Goal: Task Accomplishment & Management: Complete application form

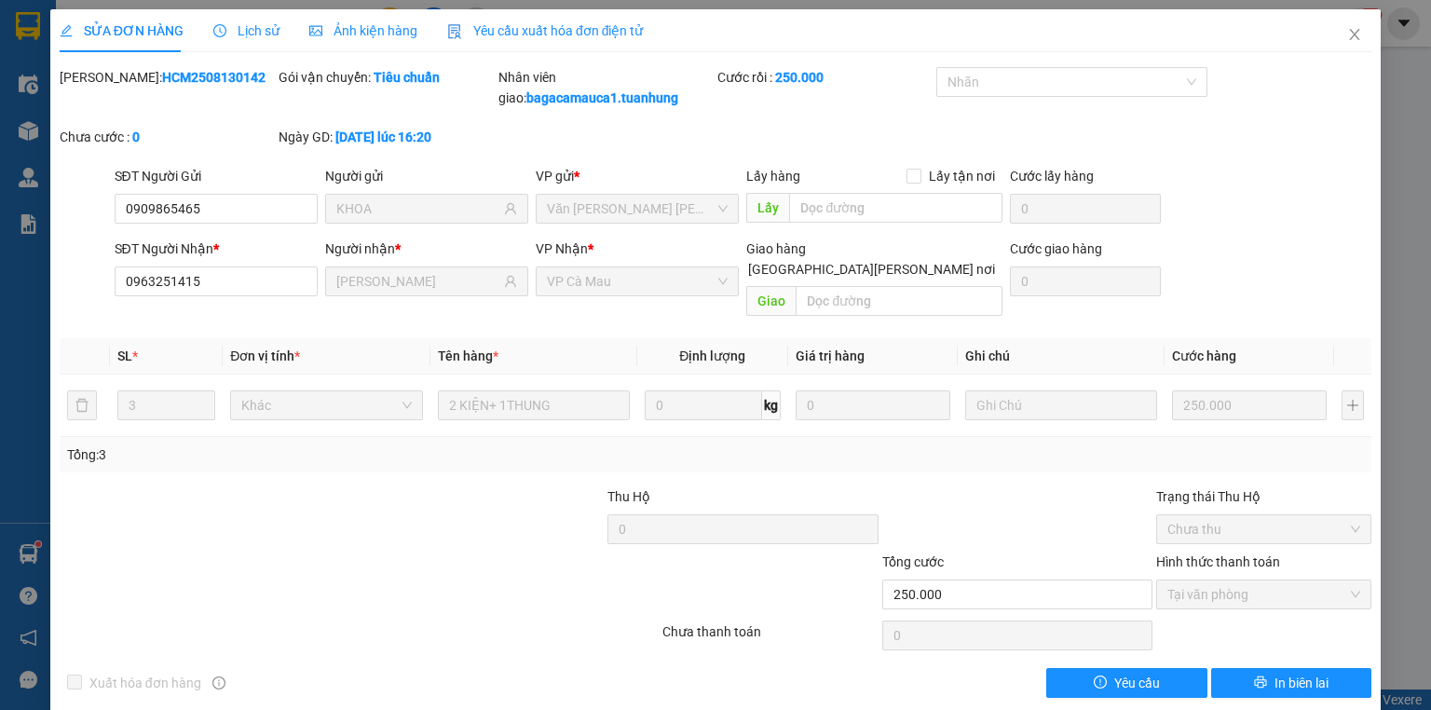
scroll to position [2, 0]
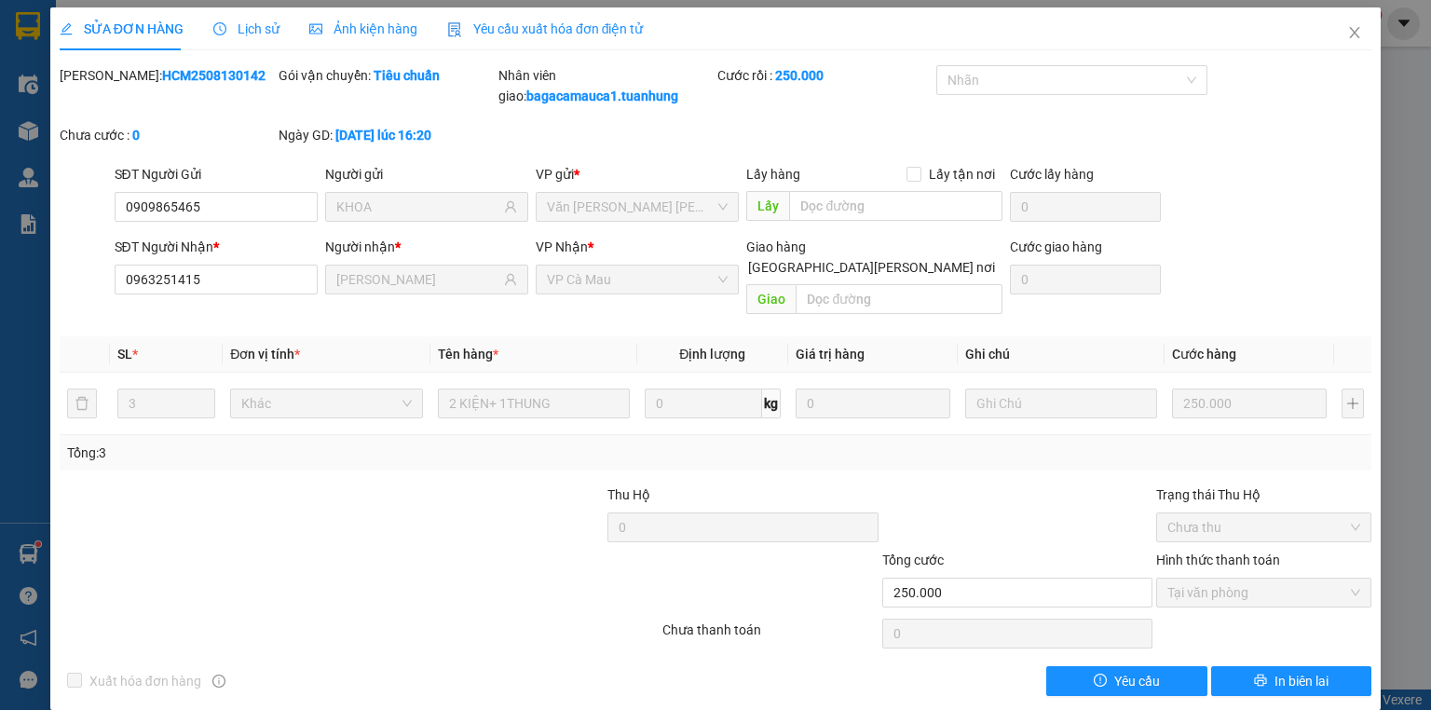
click at [164, 68] on b "HCM2508130142" at bounding box center [213, 75] width 103 height 15
click at [171, 63] on div "SỬA ĐƠN HÀNG Lịch sử [PERSON_NAME] hàng Yêu cầu xuất [PERSON_NAME] điện tử Tota…" at bounding box center [716, 351] width 1312 height 689
click at [1350, 33] on icon "close" at bounding box center [1355, 32] width 10 height 11
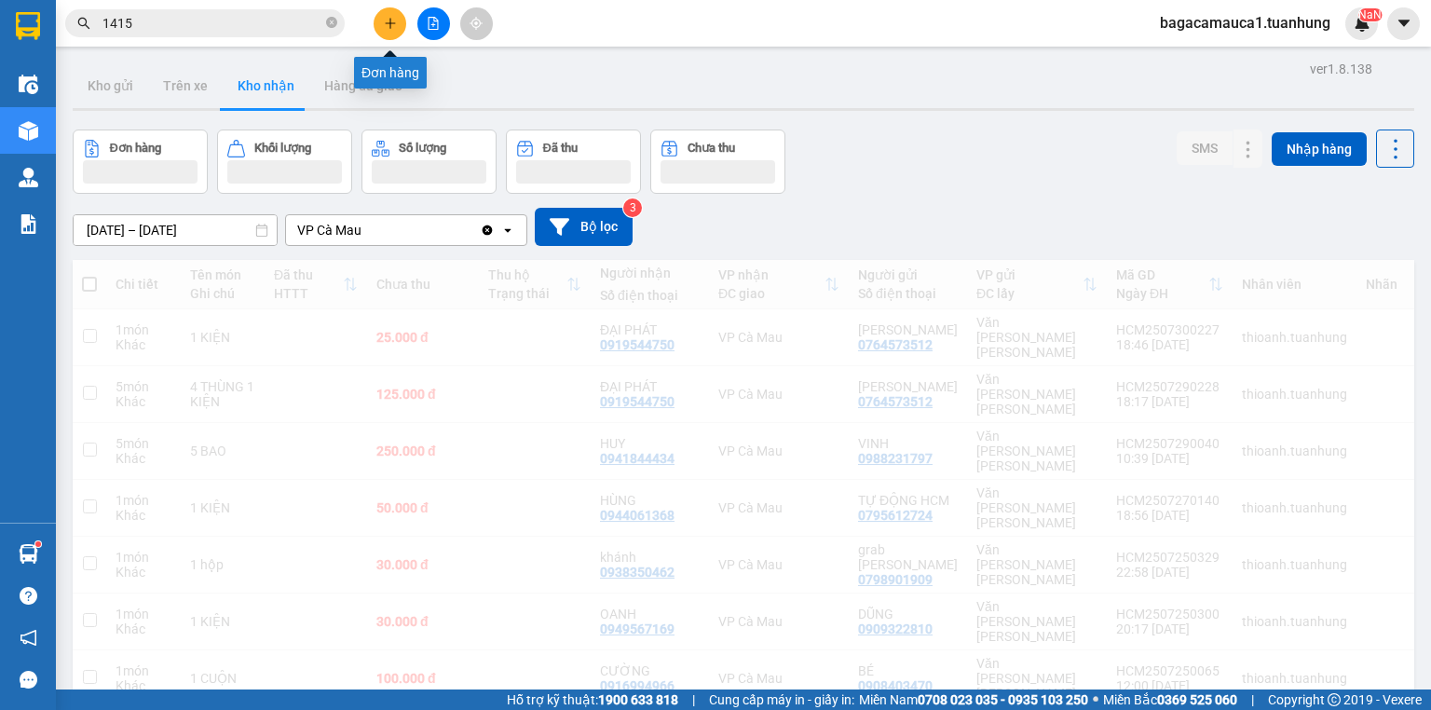
click at [390, 15] on button at bounding box center [390, 23] width 33 height 33
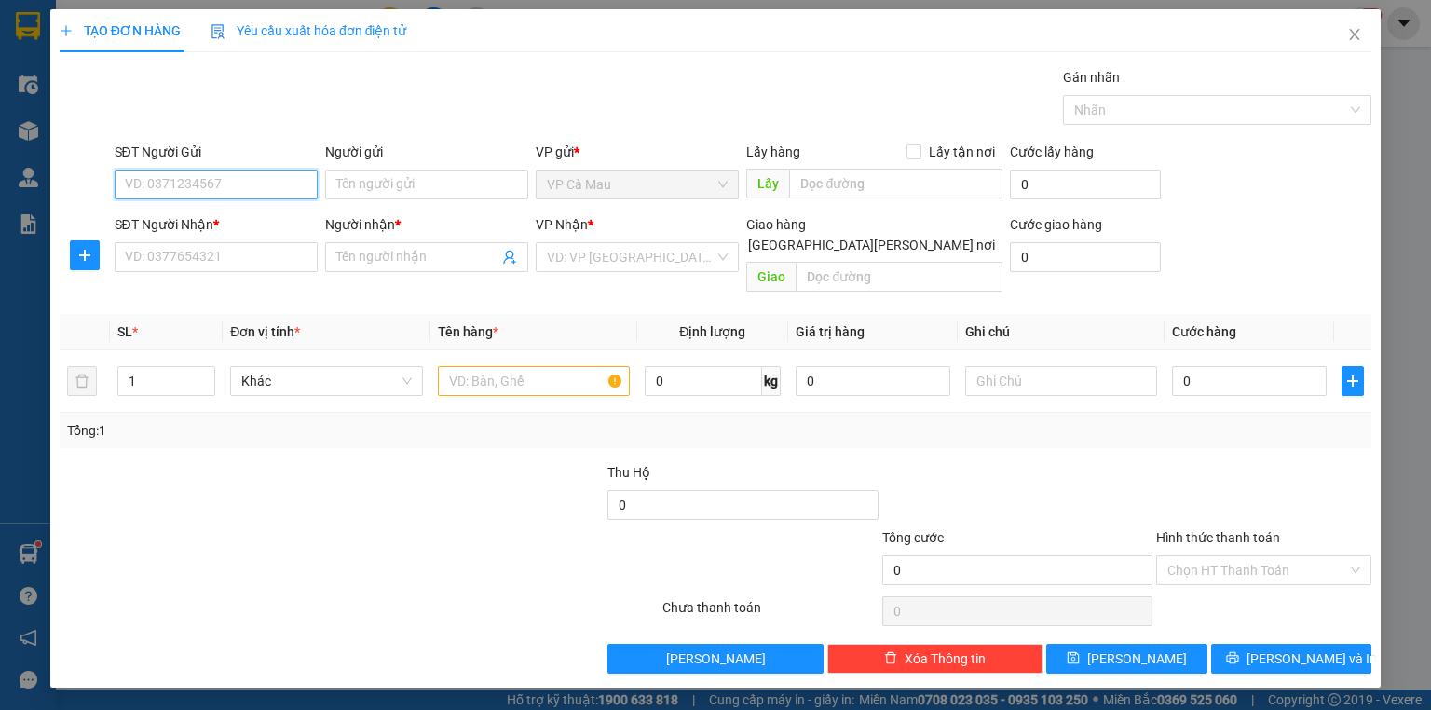
click at [283, 190] on input "SĐT Người Gửi" at bounding box center [216, 185] width 203 height 30
click at [257, 224] on div "0944402179 - NGUYỆN" at bounding box center [216, 221] width 181 height 21
type input "0944402179"
type input "NGUYỆN"
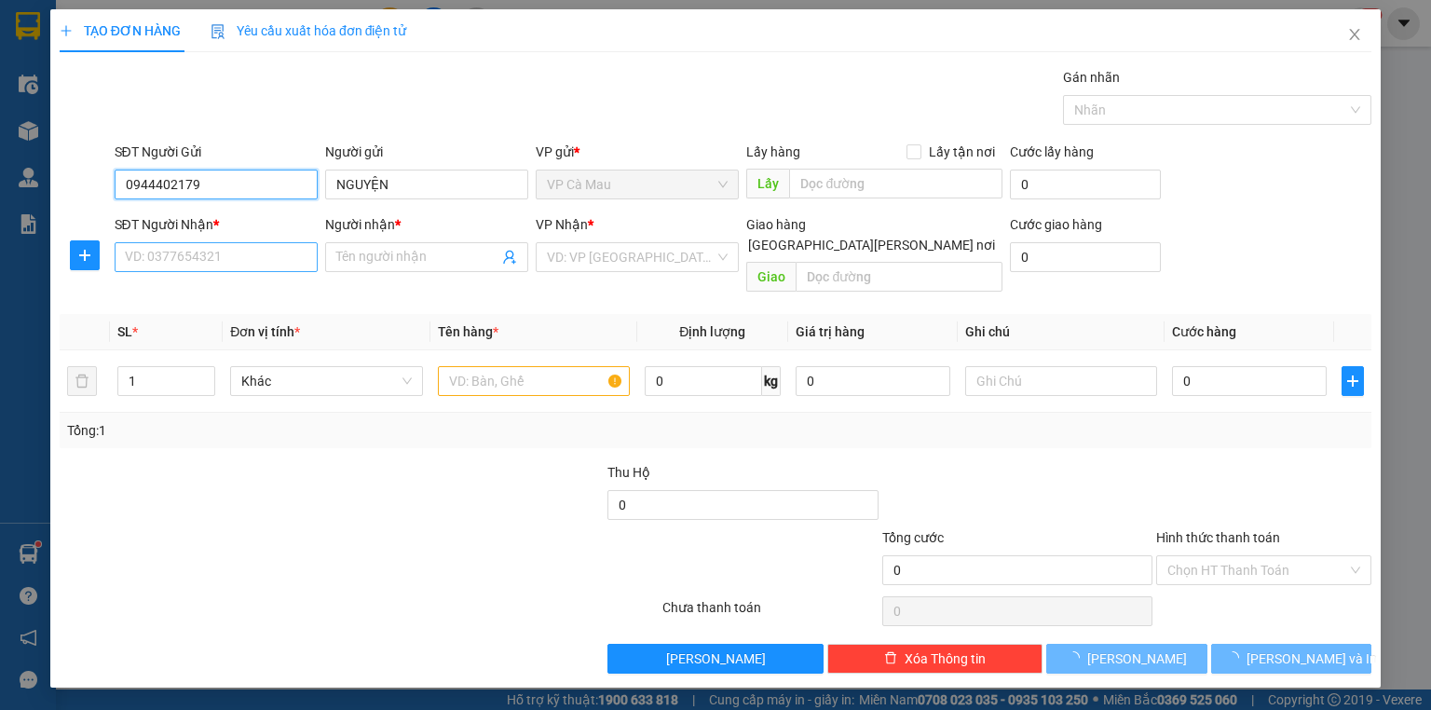
type input "0944402179"
click at [266, 252] on input "SĐT Người Nhận *" at bounding box center [216, 257] width 203 height 30
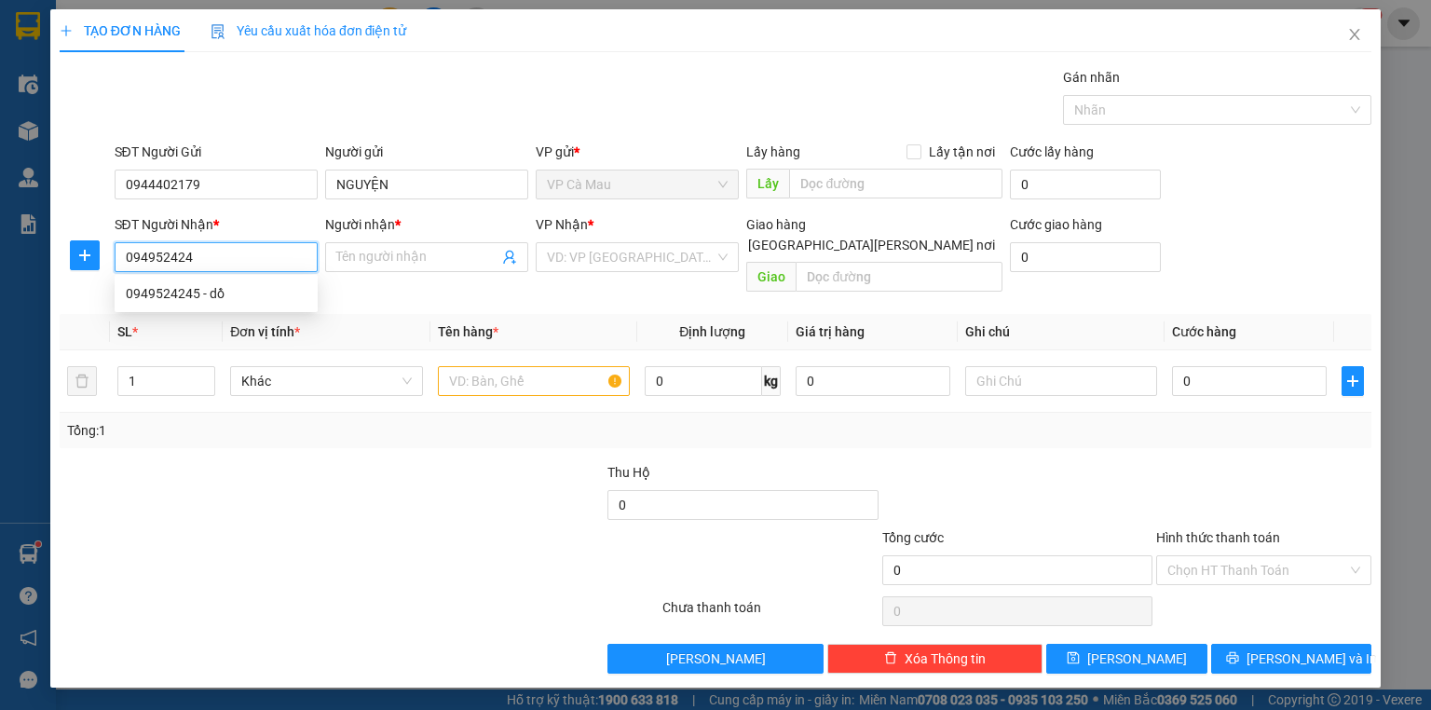
type input "0949524245"
click at [183, 294] on div "0949524245 - dồ" at bounding box center [216, 293] width 181 height 21
type input "dồ"
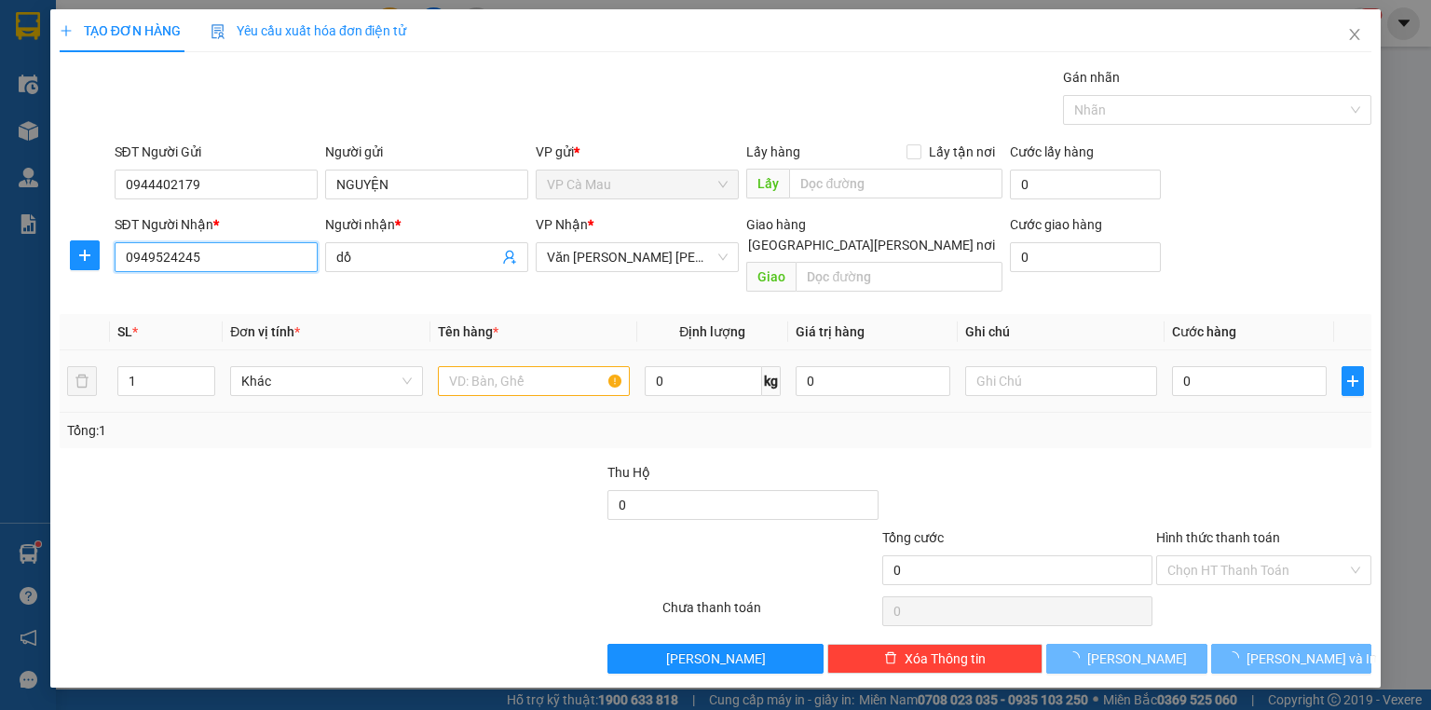
type input "0949524245"
click at [540, 366] on input "text" at bounding box center [534, 381] width 192 height 30
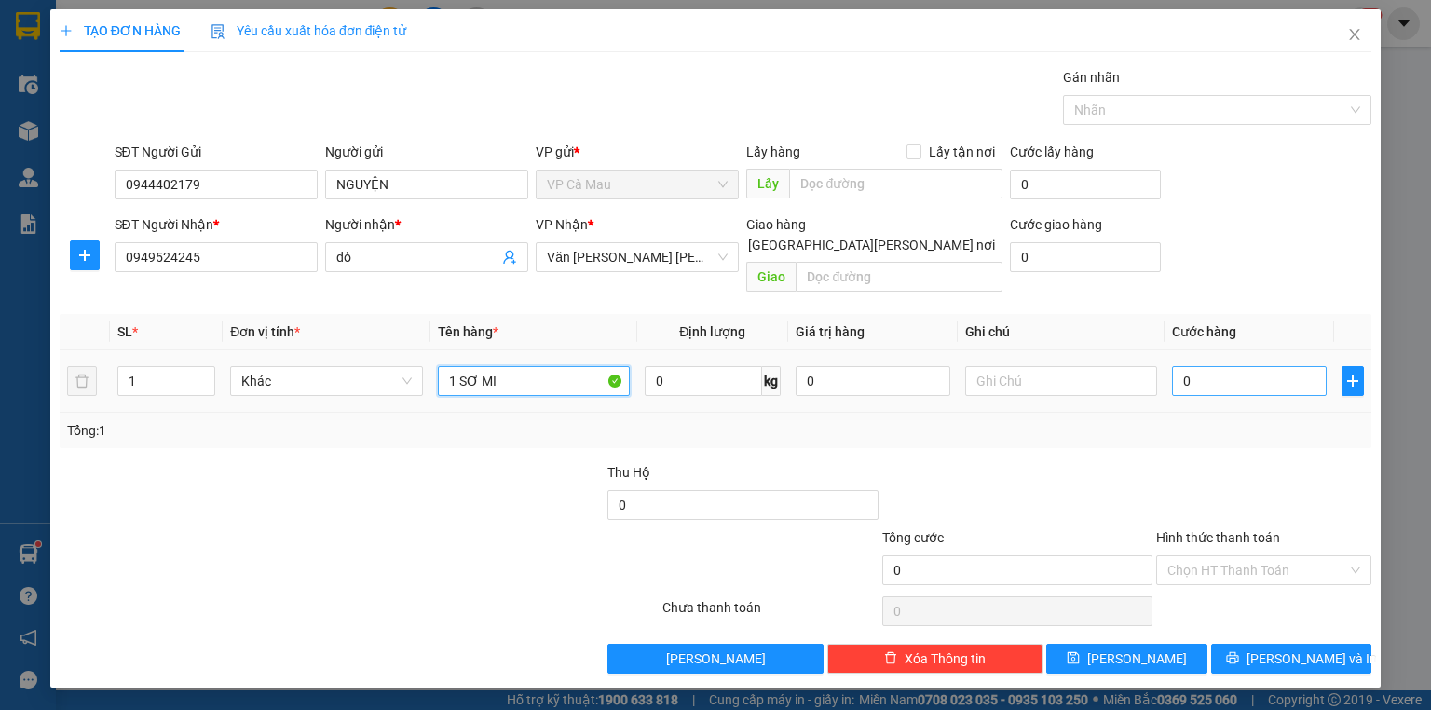
type input "1 SƠ MI"
click at [1216, 366] on input "0" at bounding box center [1249, 381] width 155 height 30
type input "3"
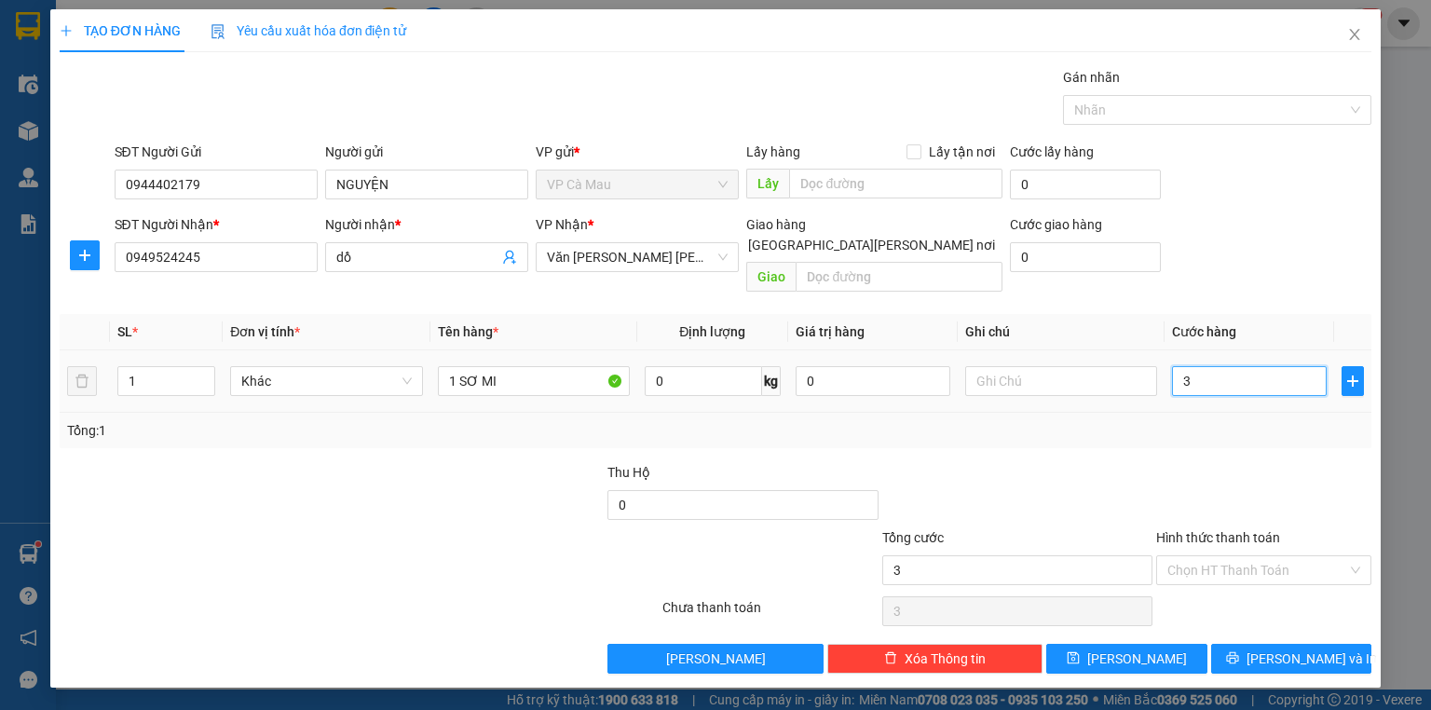
type input "30"
type input "30.000"
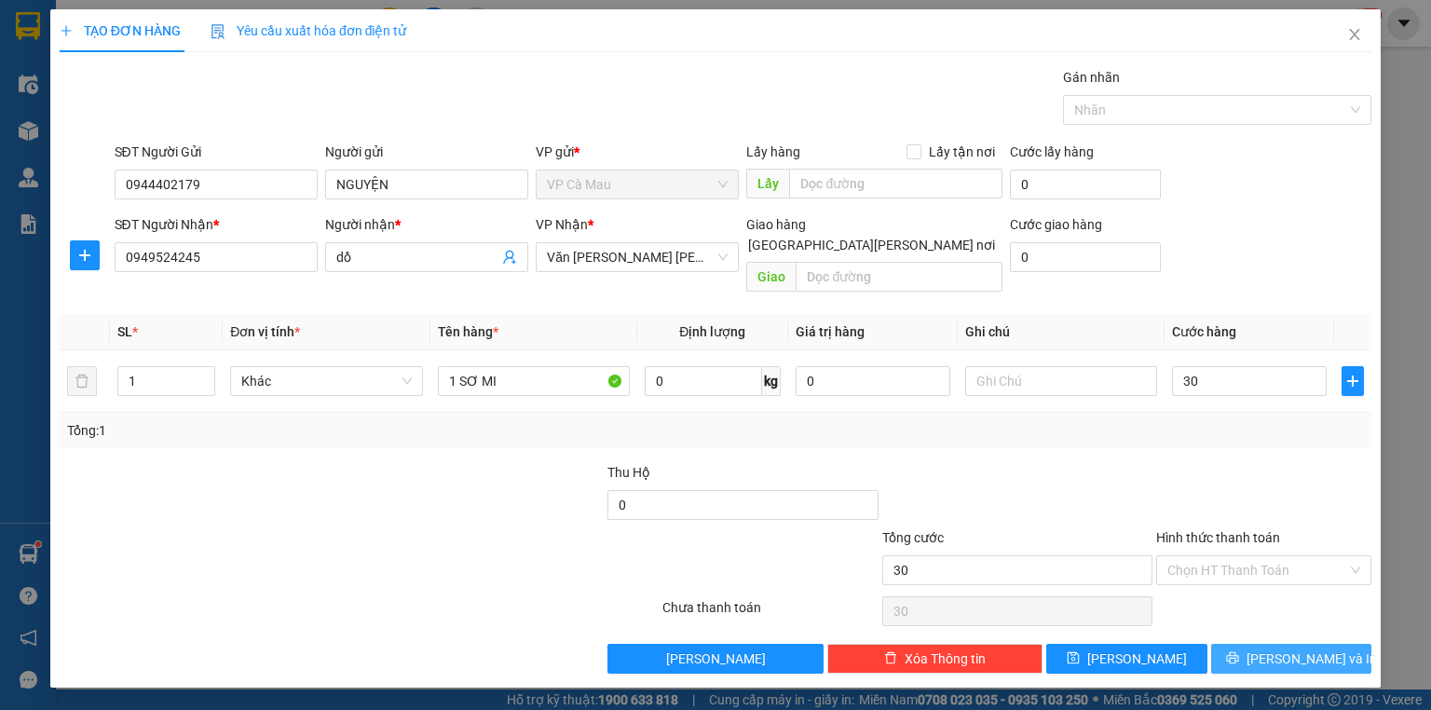
type input "30.000"
click at [1345, 644] on button "[PERSON_NAME] và In" at bounding box center [1291, 659] width 161 height 30
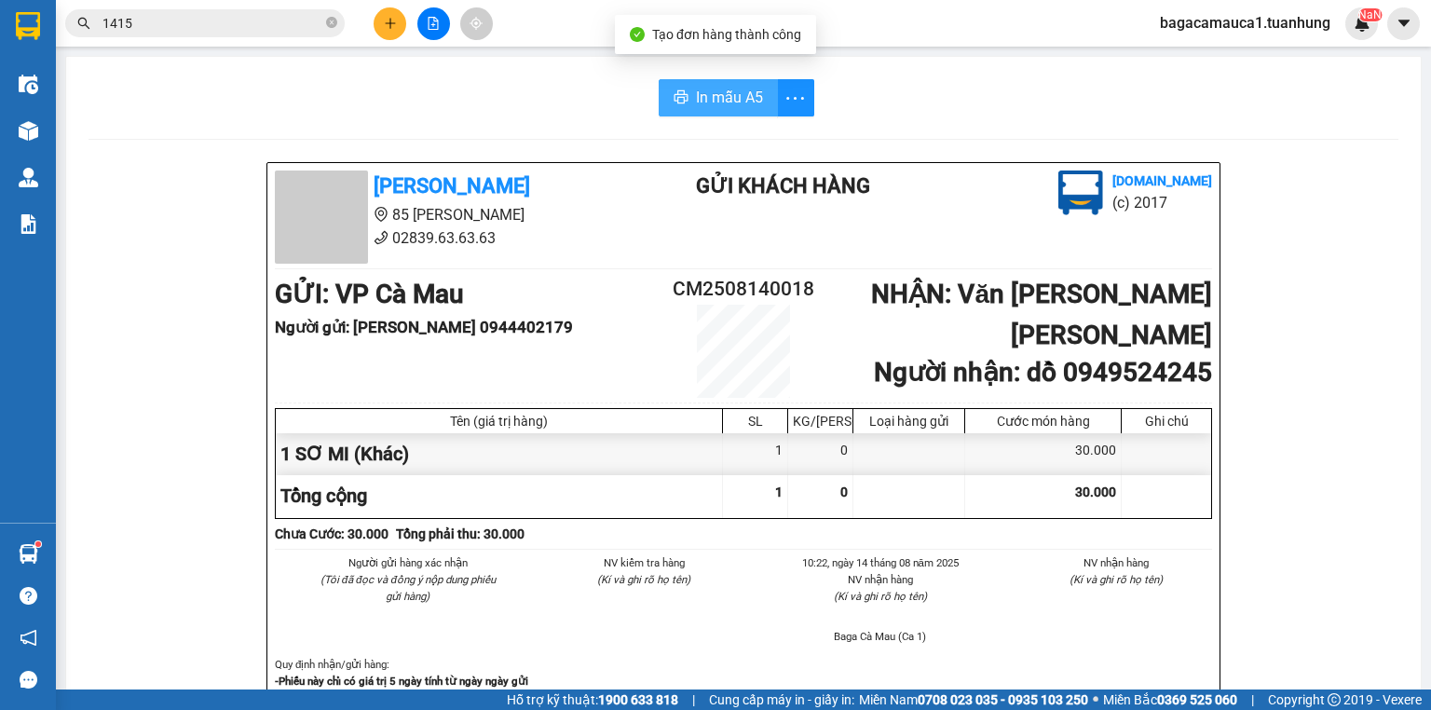
click at [696, 108] on span "In mẫu A5" at bounding box center [729, 97] width 67 height 23
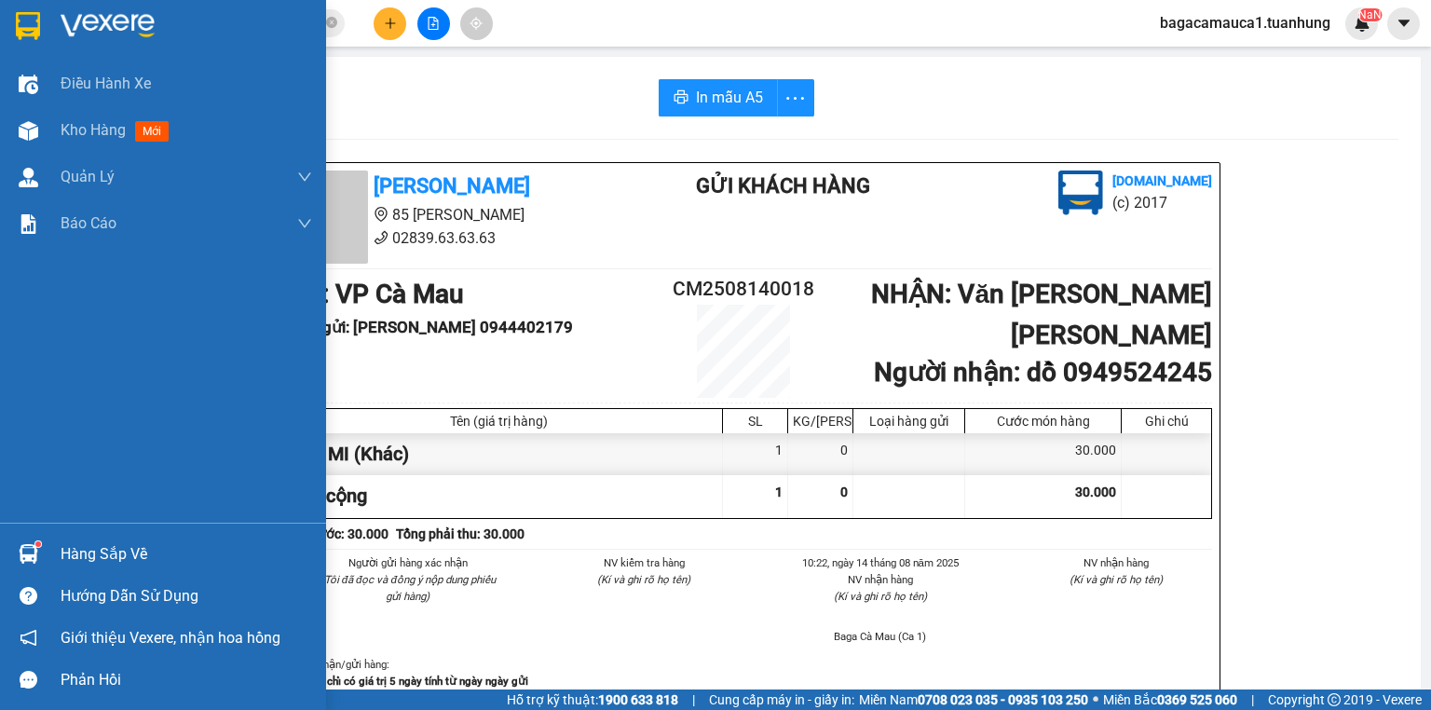
scroll to position [563, 0]
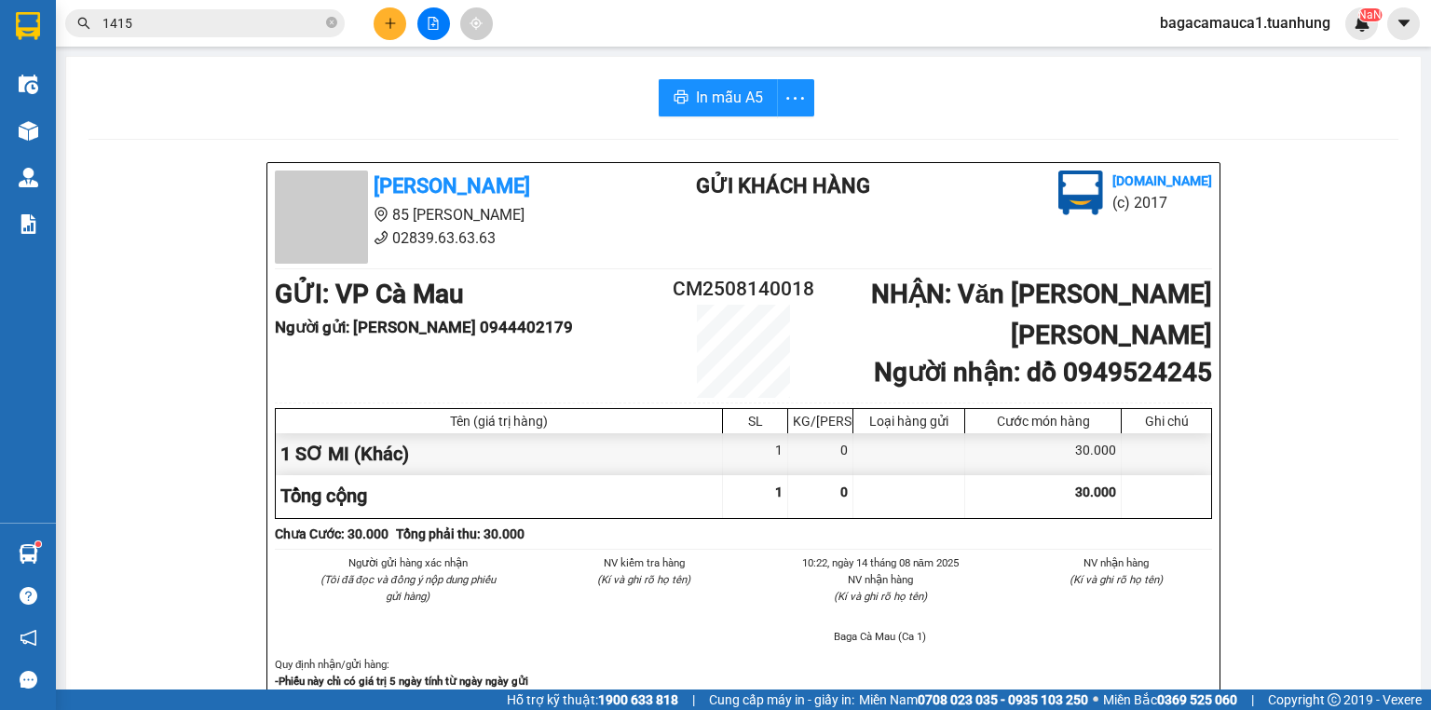
click at [265, 22] on input "1415" at bounding box center [213, 23] width 220 height 21
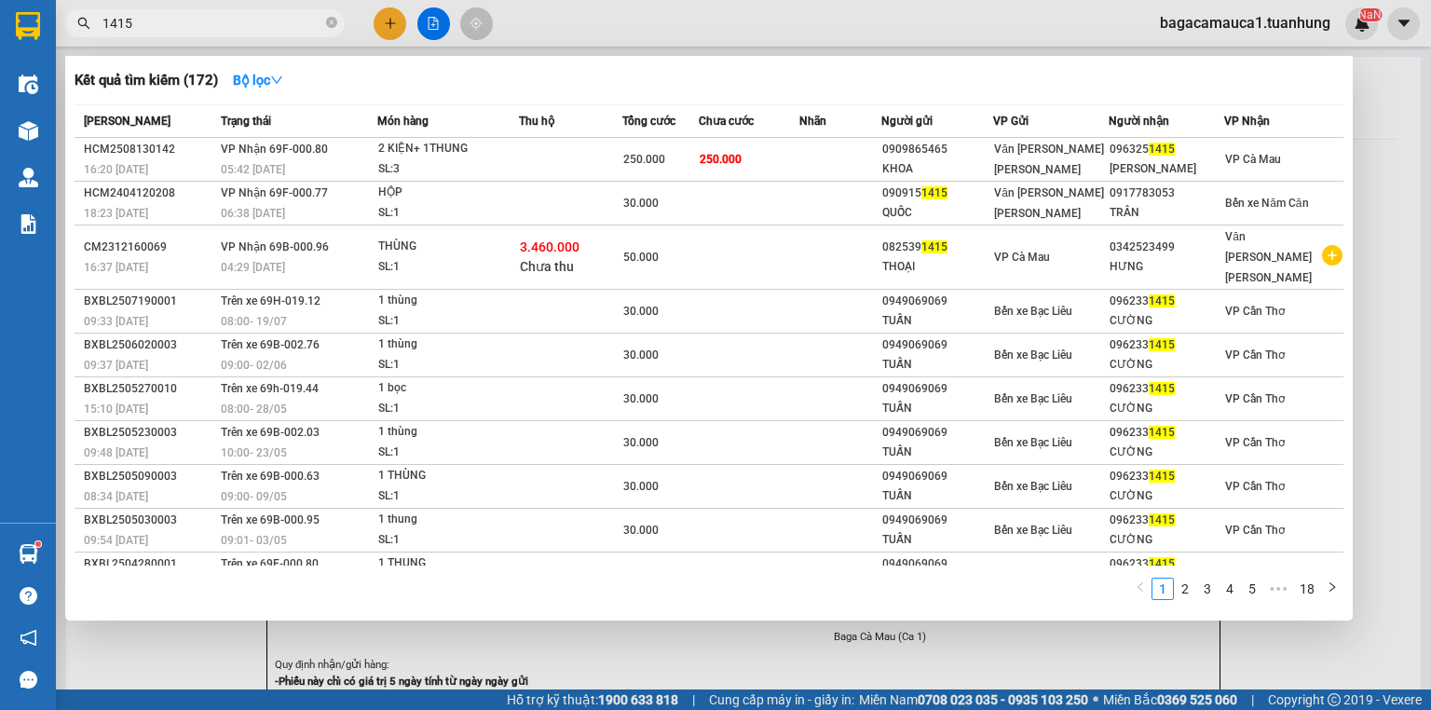
click at [265, 22] on input "1415" at bounding box center [213, 23] width 220 height 21
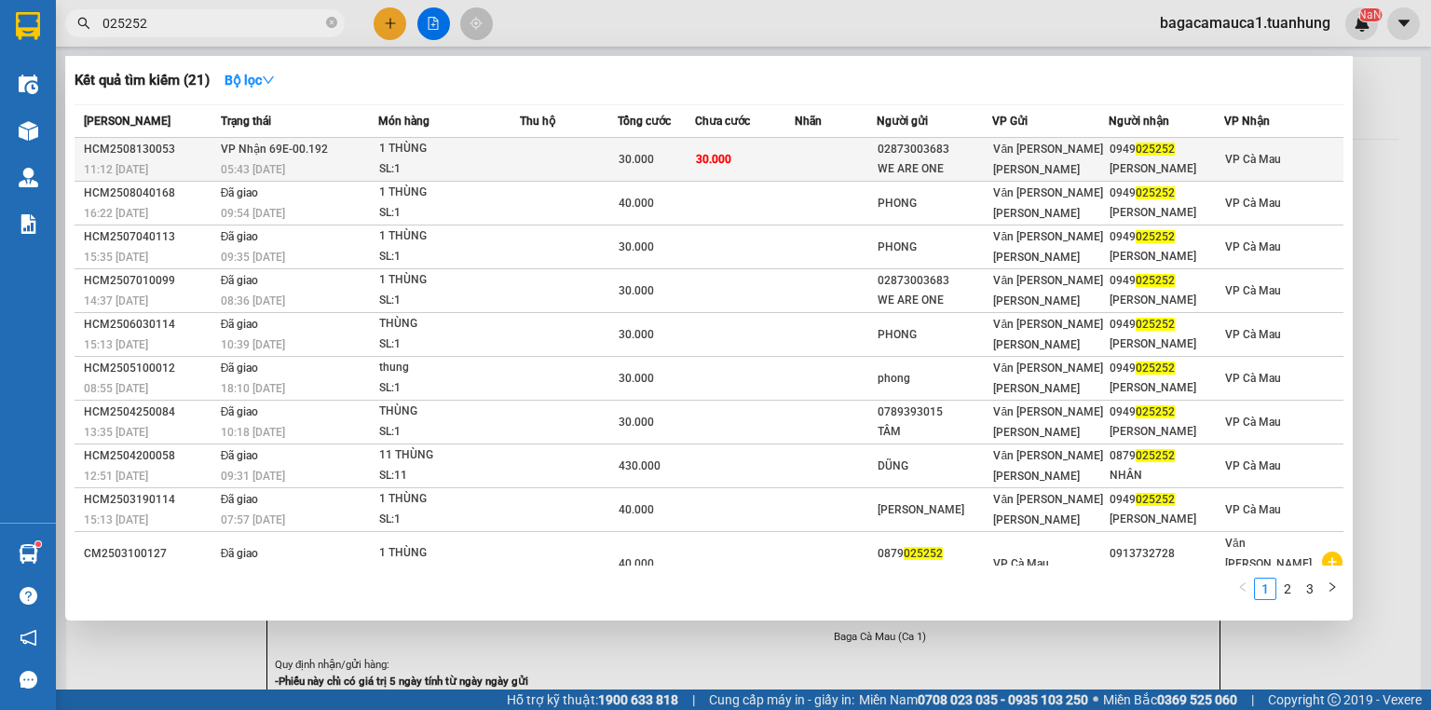
type input "025252"
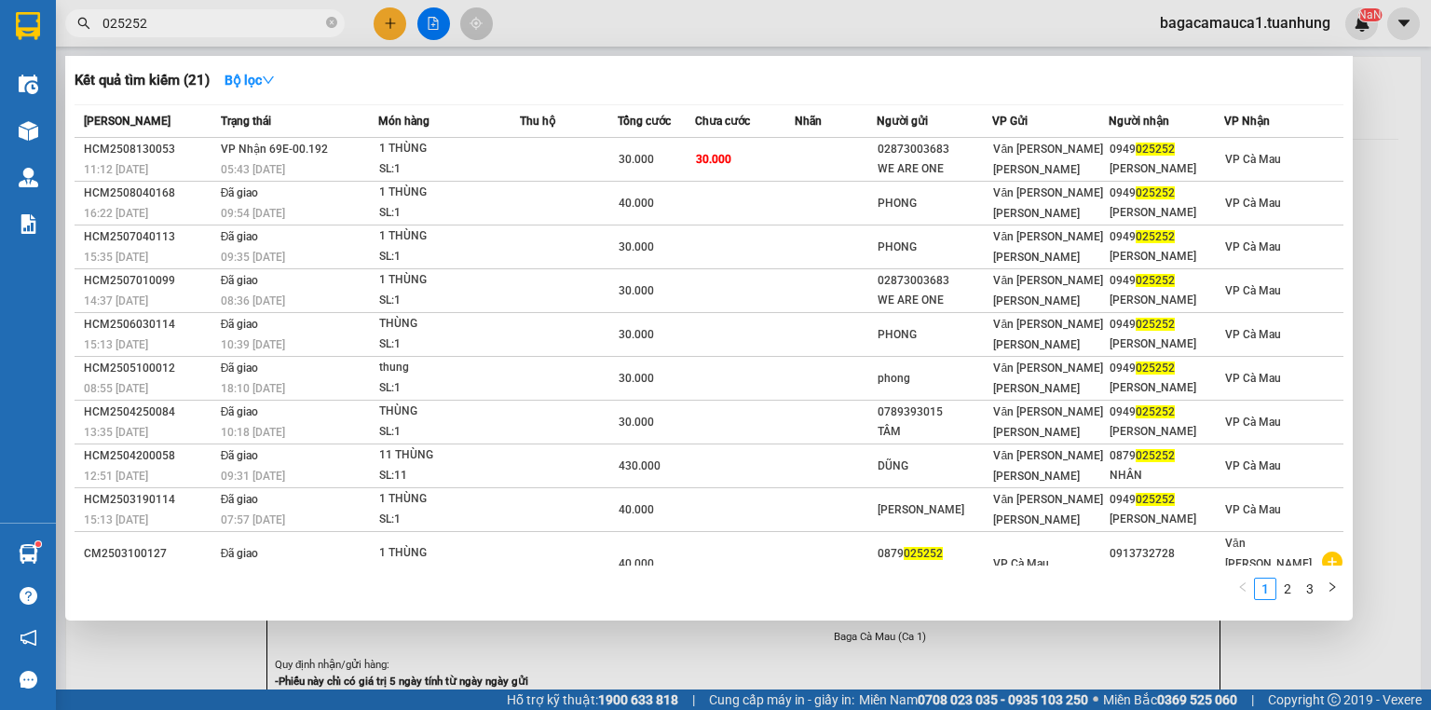
click at [442, 157] on div "1 THÙNG" at bounding box center [449, 149] width 140 height 21
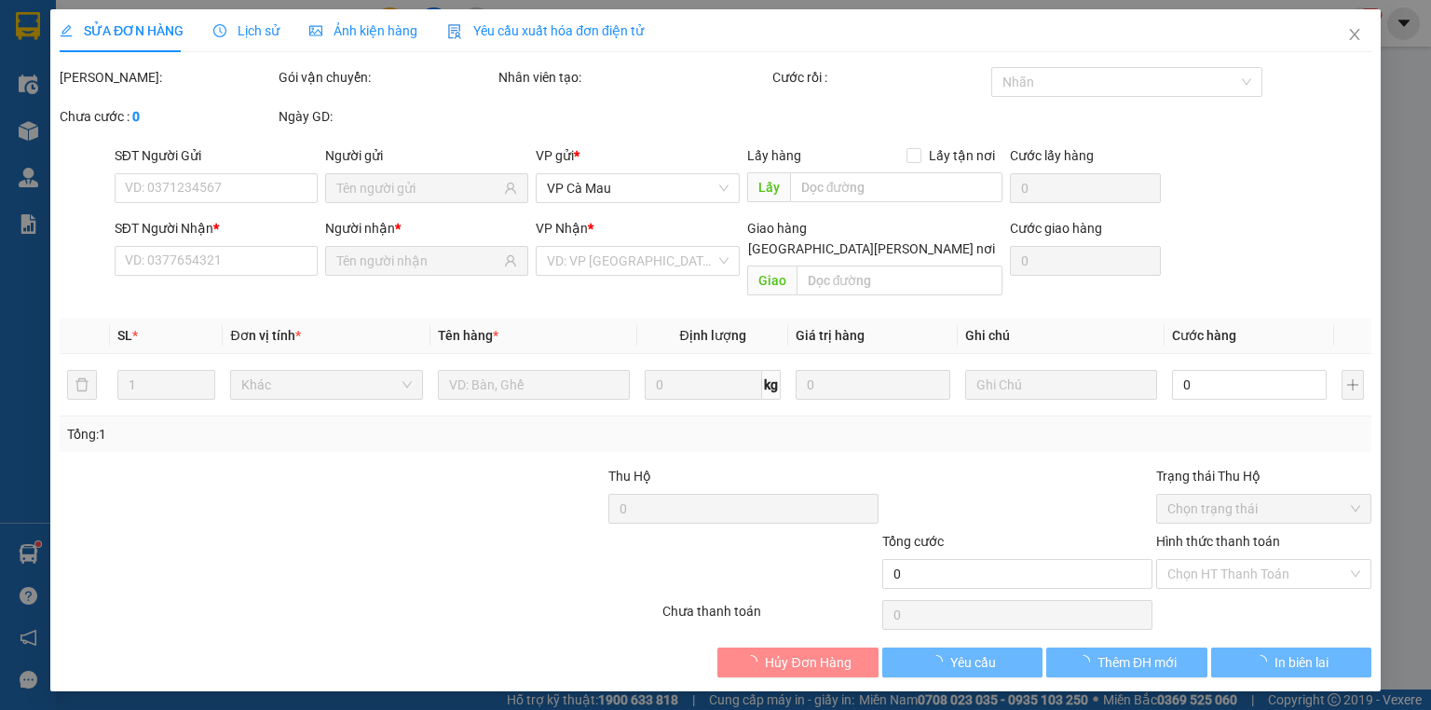
type input "02873003683"
type input "WE ARE ONE"
type input "0949025252"
type input "[PERSON_NAME]"
type input "30.000"
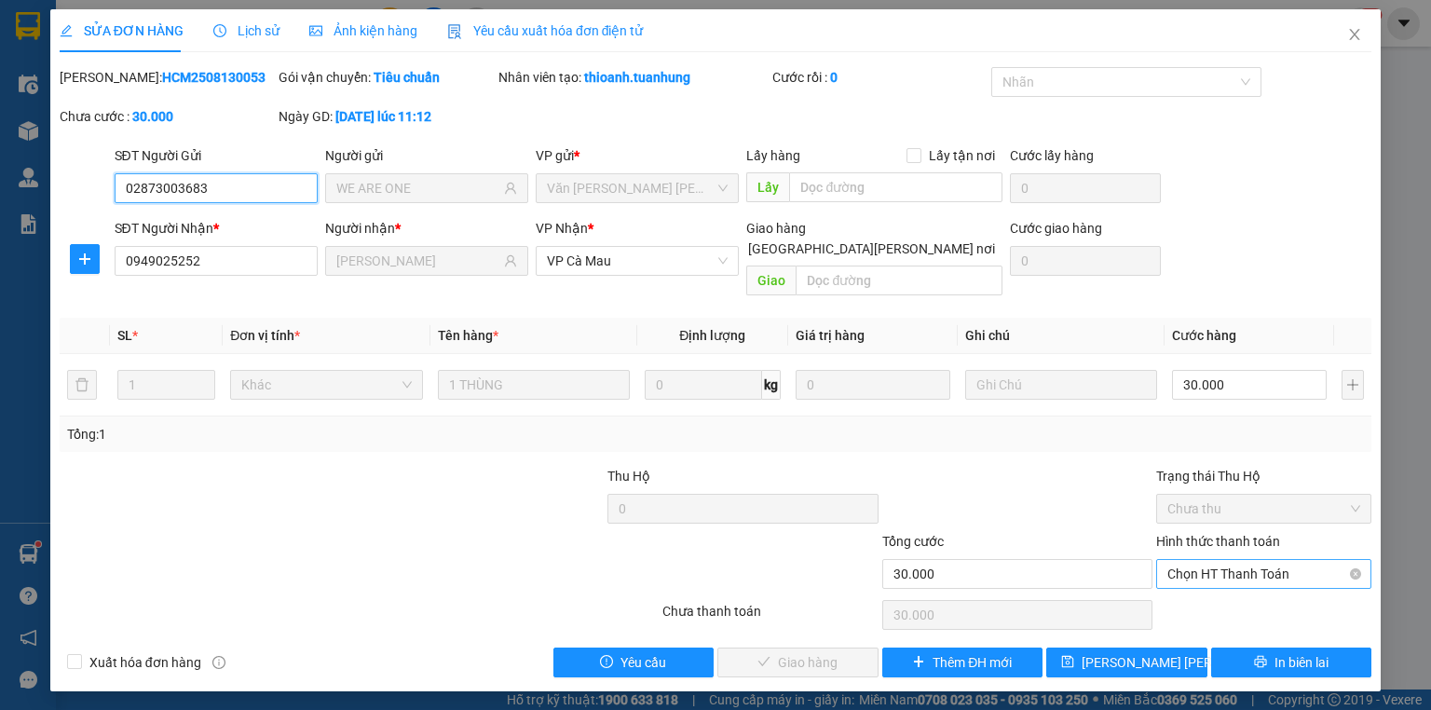
click at [1258, 560] on span "Chọn HT Thanh Toán" at bounding box center [1264, 574] width 193 height 28
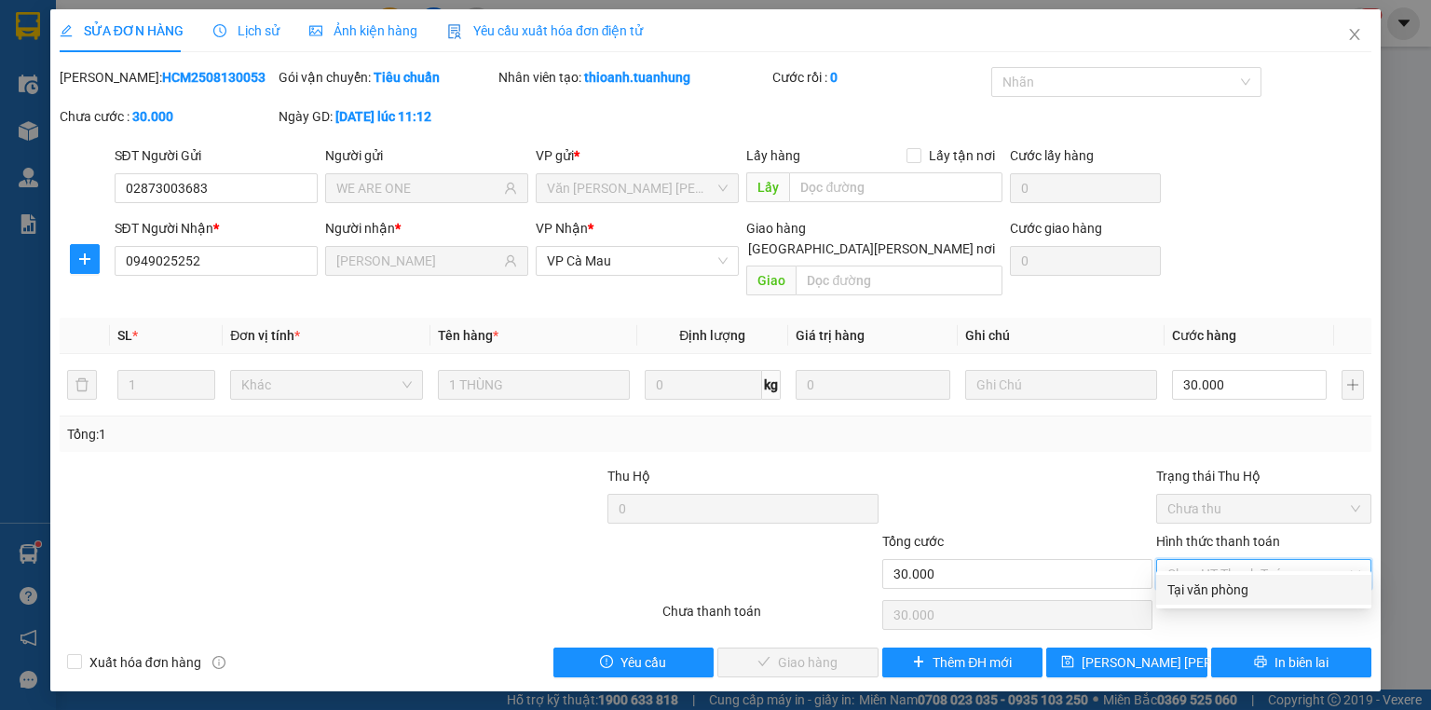
click at [1235, 581] on div "Tại văn phòng" at bounding box center [1264, 590] width 193 height 21
type input "0"
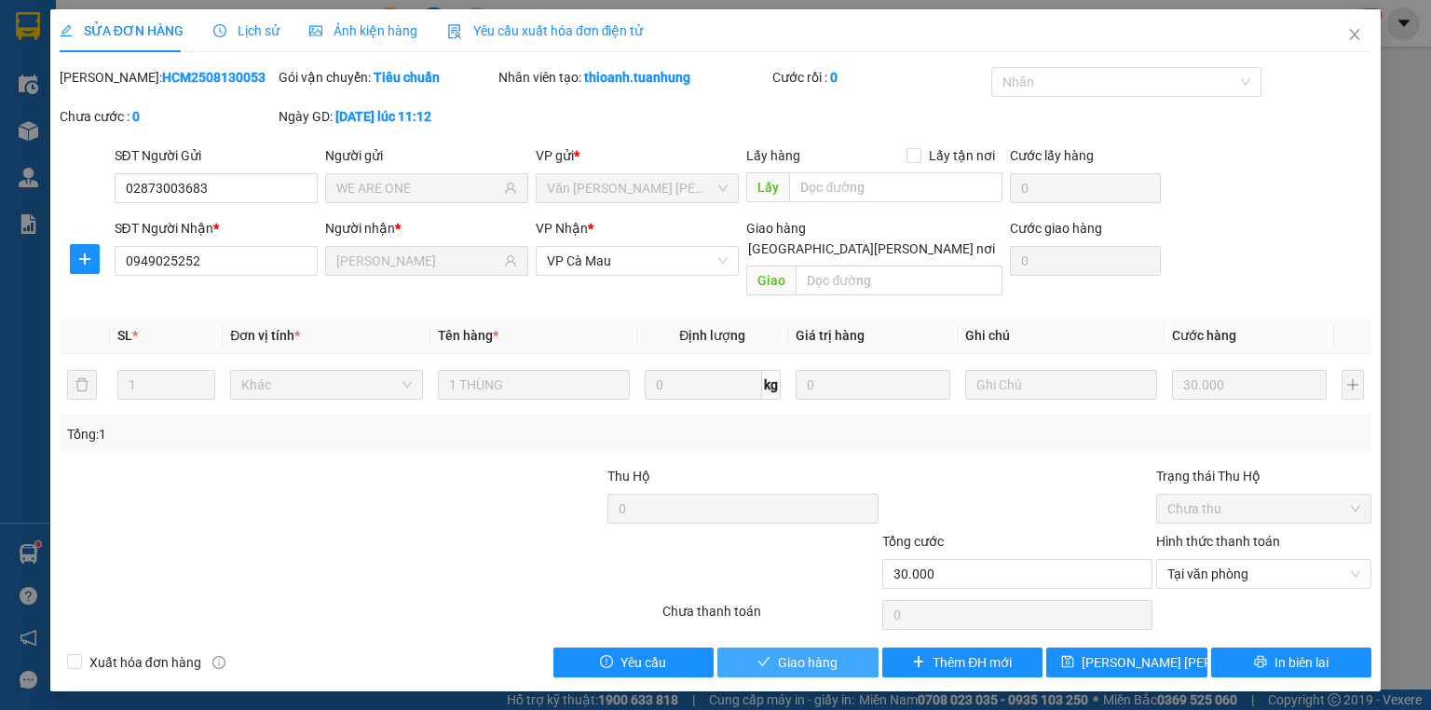
click at [765, 648] on button "Giao hàng" at bounding box center [798, 663] width 161 height 30
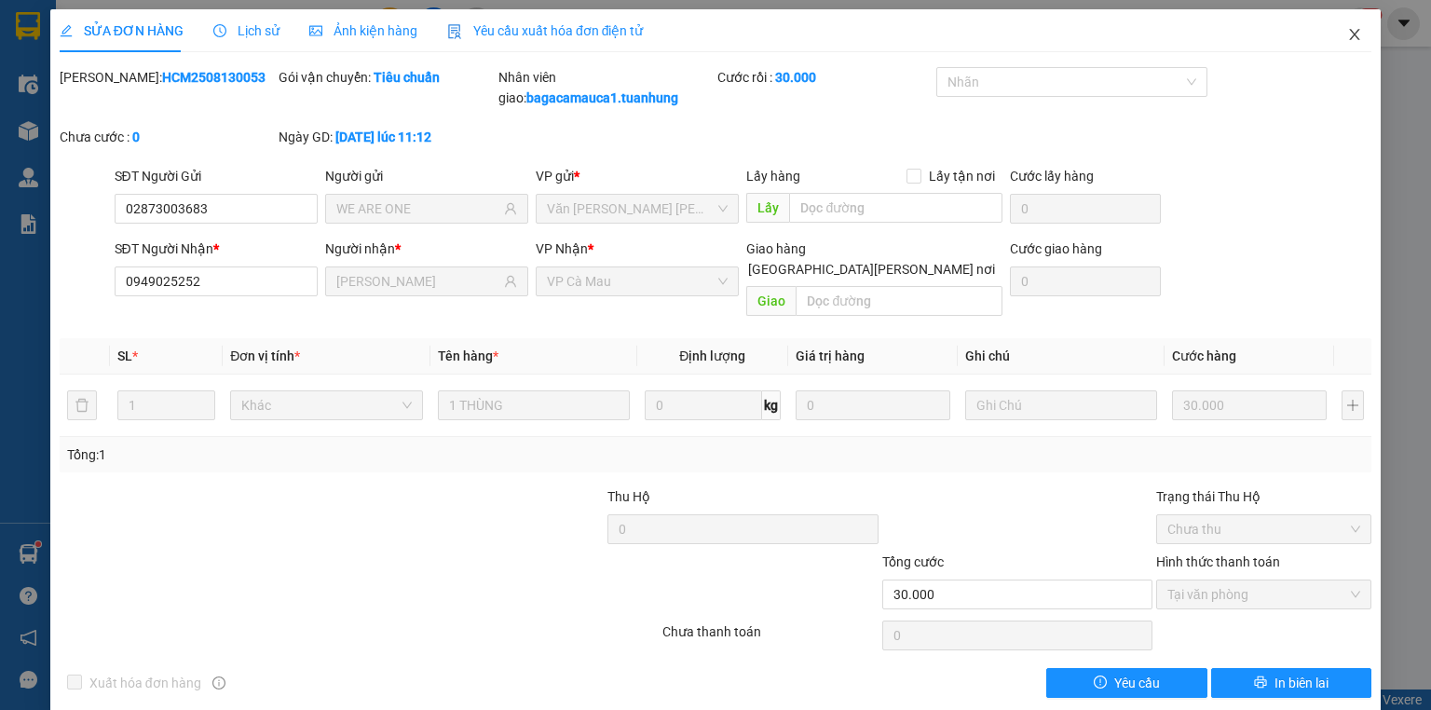
click at [1347, 34] on icon "close" at bounding box center [1354, 34] width 15 height 15
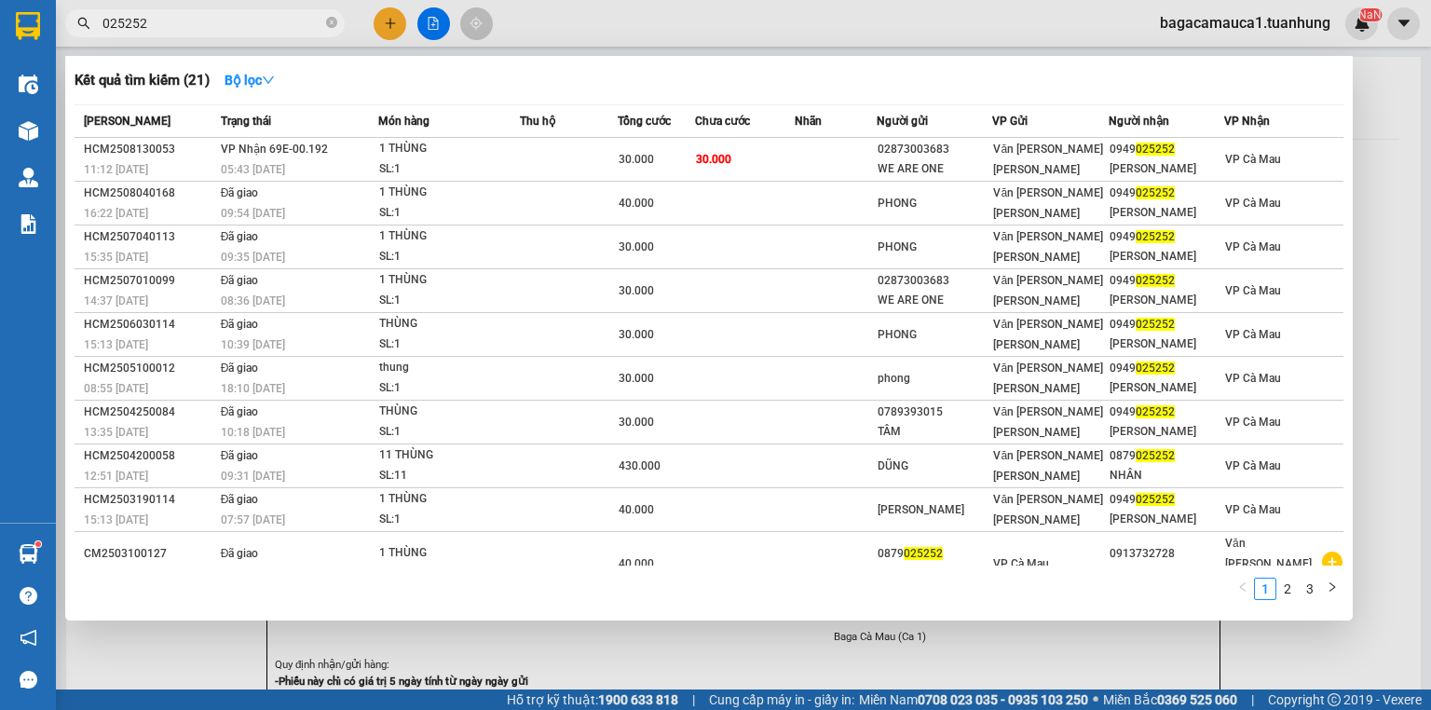
click at [145, 22] on input "025252" at bounding box center [213, 23] width 220 height 21
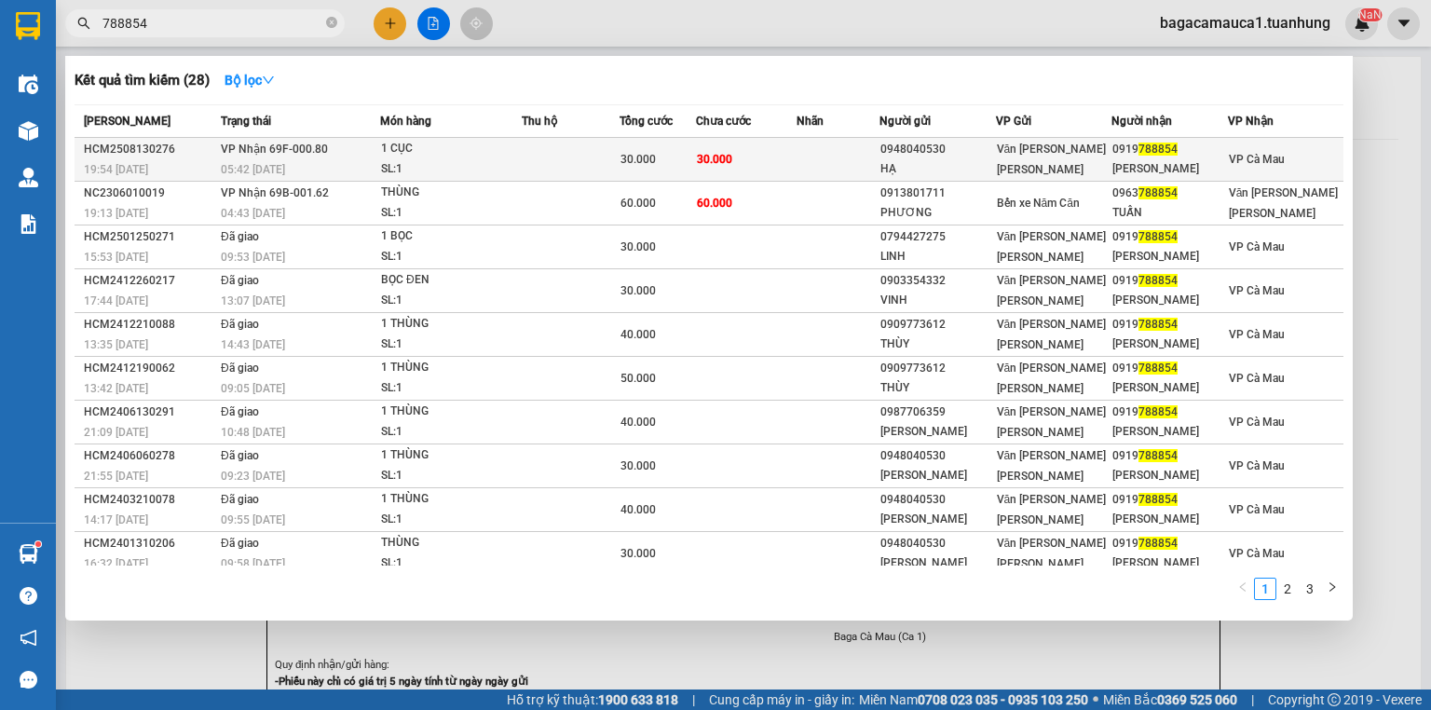
type input "788854"
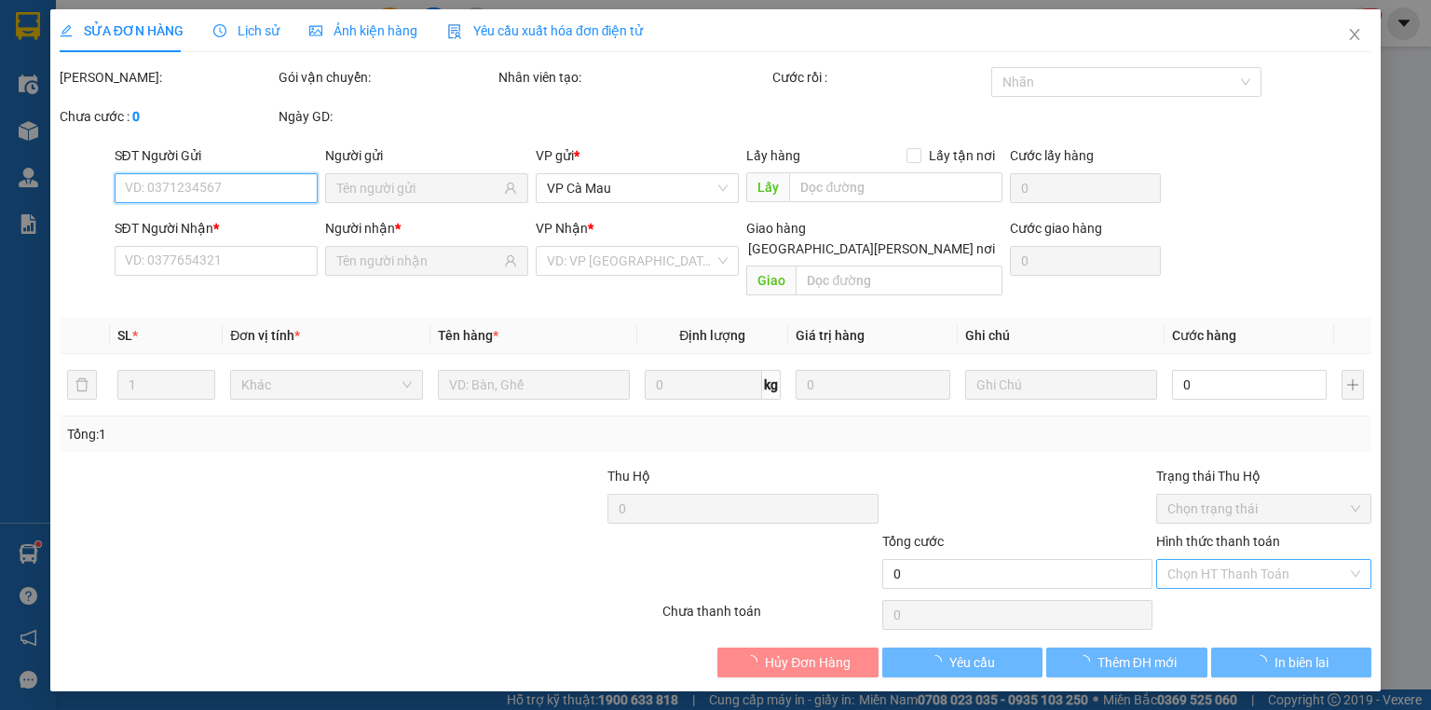
type input "0948040530"
type input "HẠ"
type input "0919788854"
type input "[PERSON_NAME]"
type input "30.000"
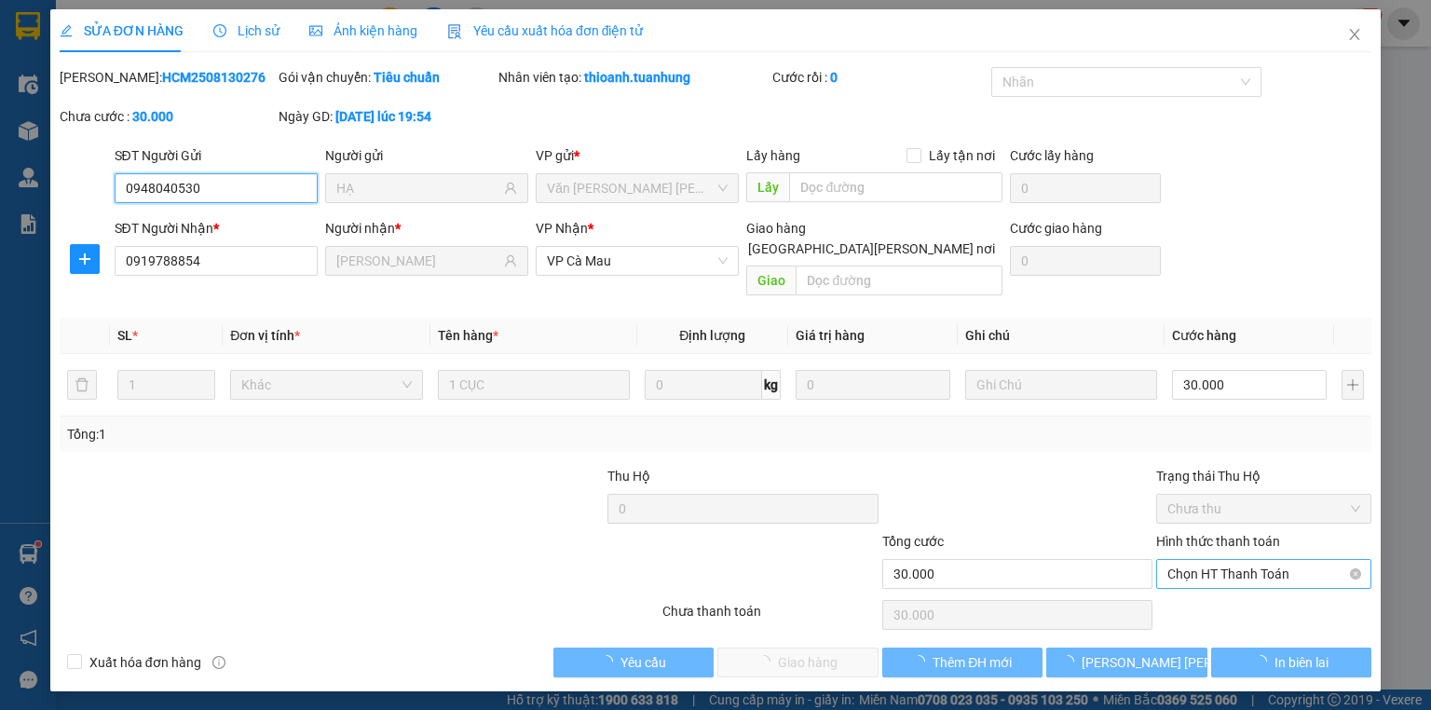
click at [1200, 560] on span "Chọn HT Thanh Toán" at bounding box center [1264, 574] width 193 height 28
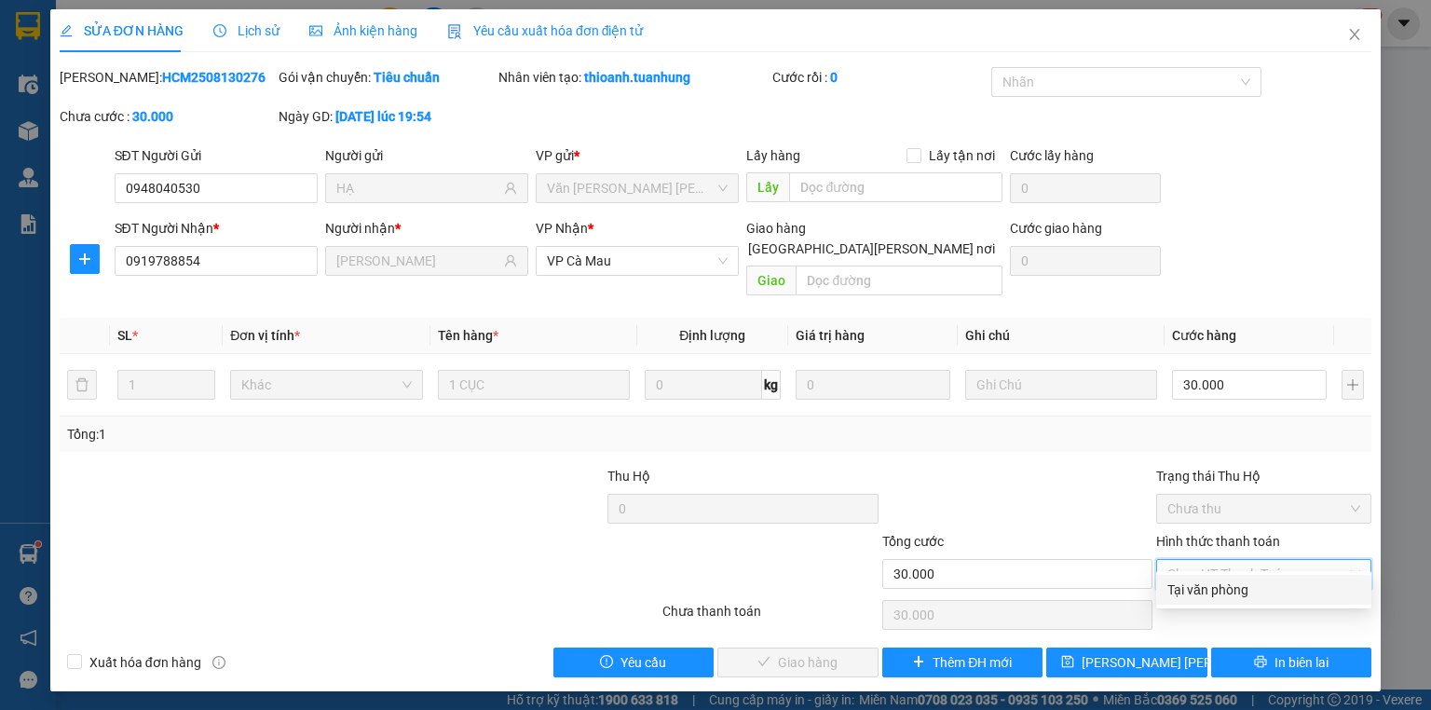
click at [1211, 587] on div "Tại văn phòng" at bounding box center [1264, 590] width 193 height 21
type input "0"
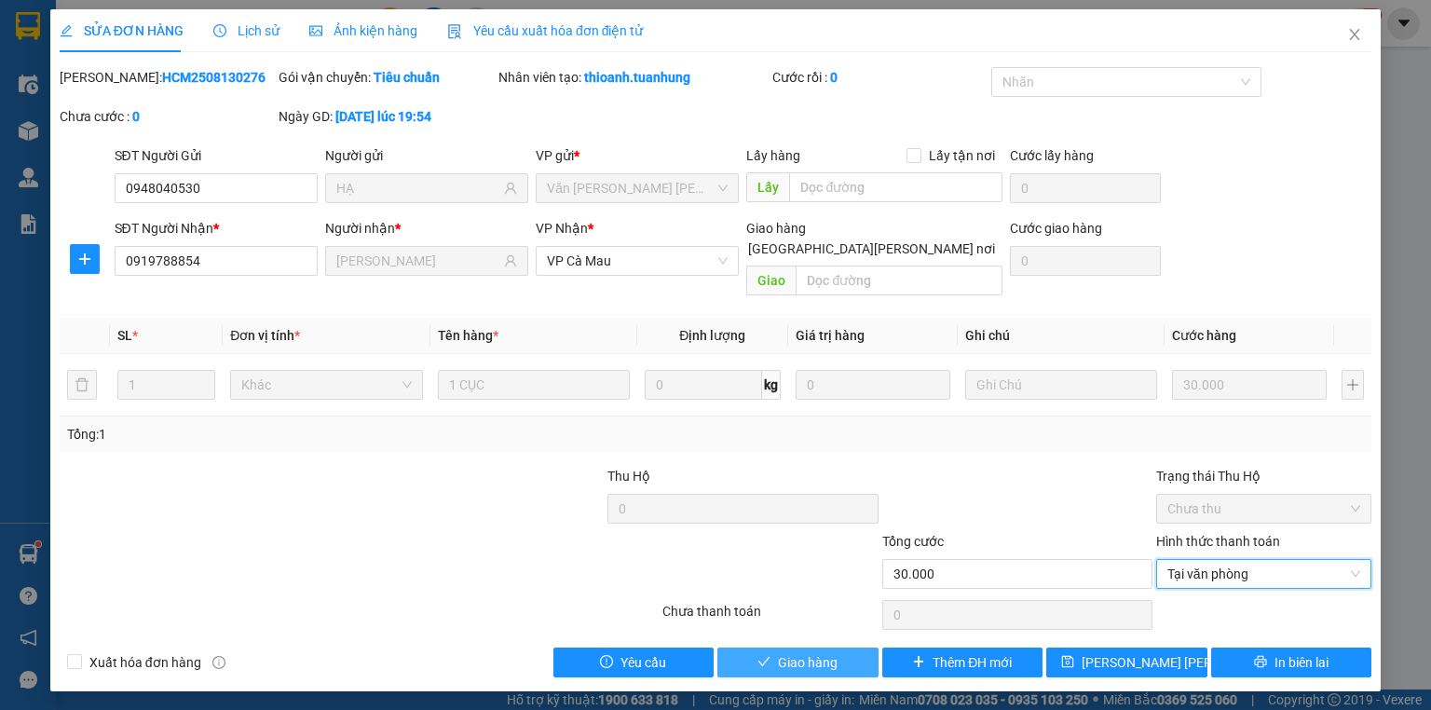
click at [853, 648] on button "Giao hàng" at bounding box center [798, 663] width 161 height 30
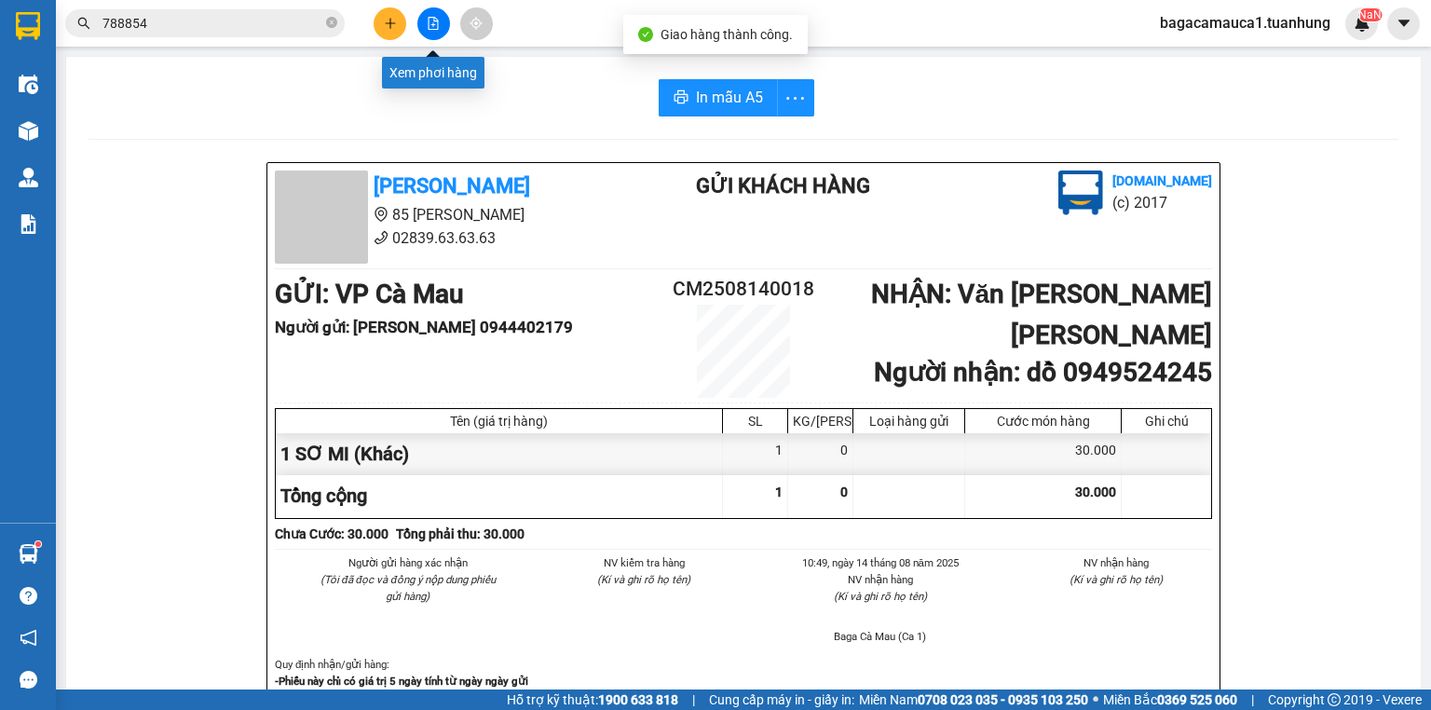
click at [376, 20] on button at bounding box center [390, 23] width 33 height 33
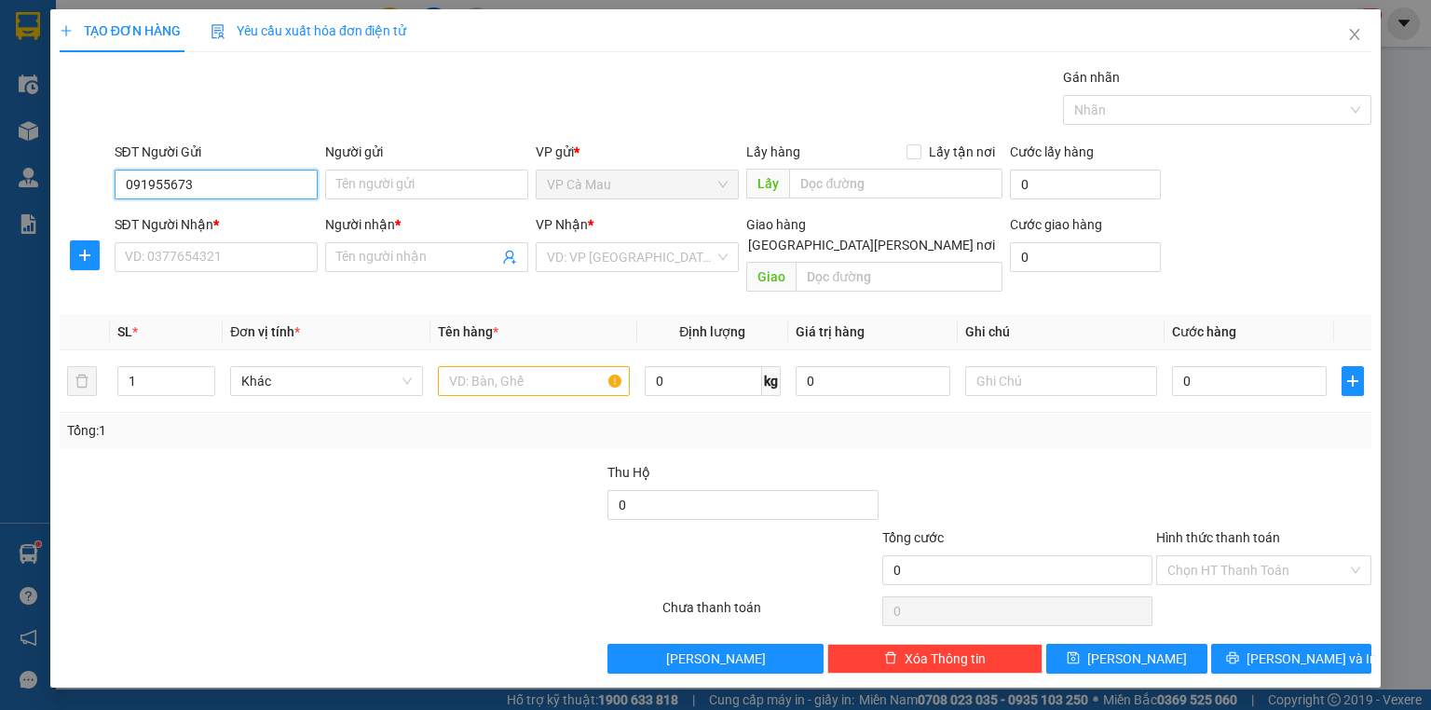
type input "0919556739"
click at [218, 224] on div "0919556739 - LOAN" at bounding box center [216, 221] width 181 height 21
type input "LOAN"
type input "0919556739"
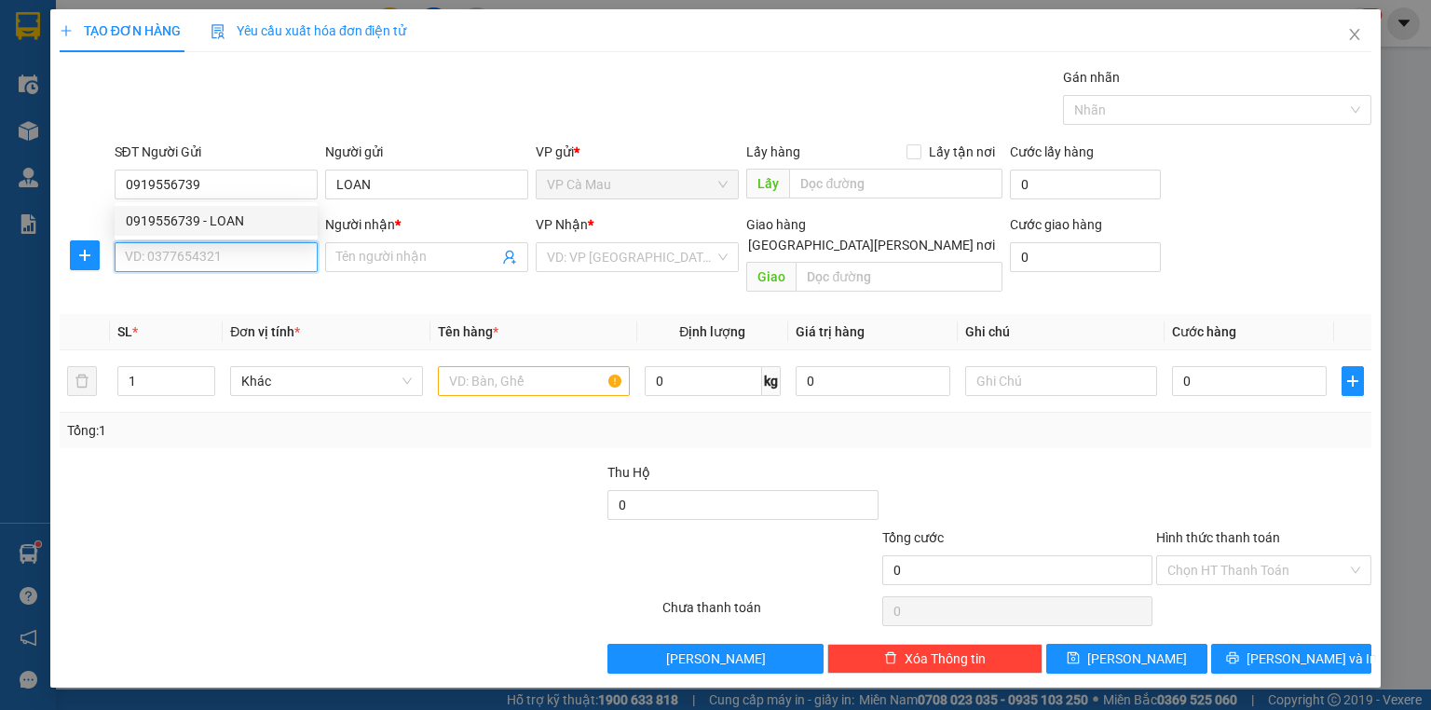
click at [239, 253] on input "SĐT Người Nhận *" at bounding box center [216, 257] width 203 height 30
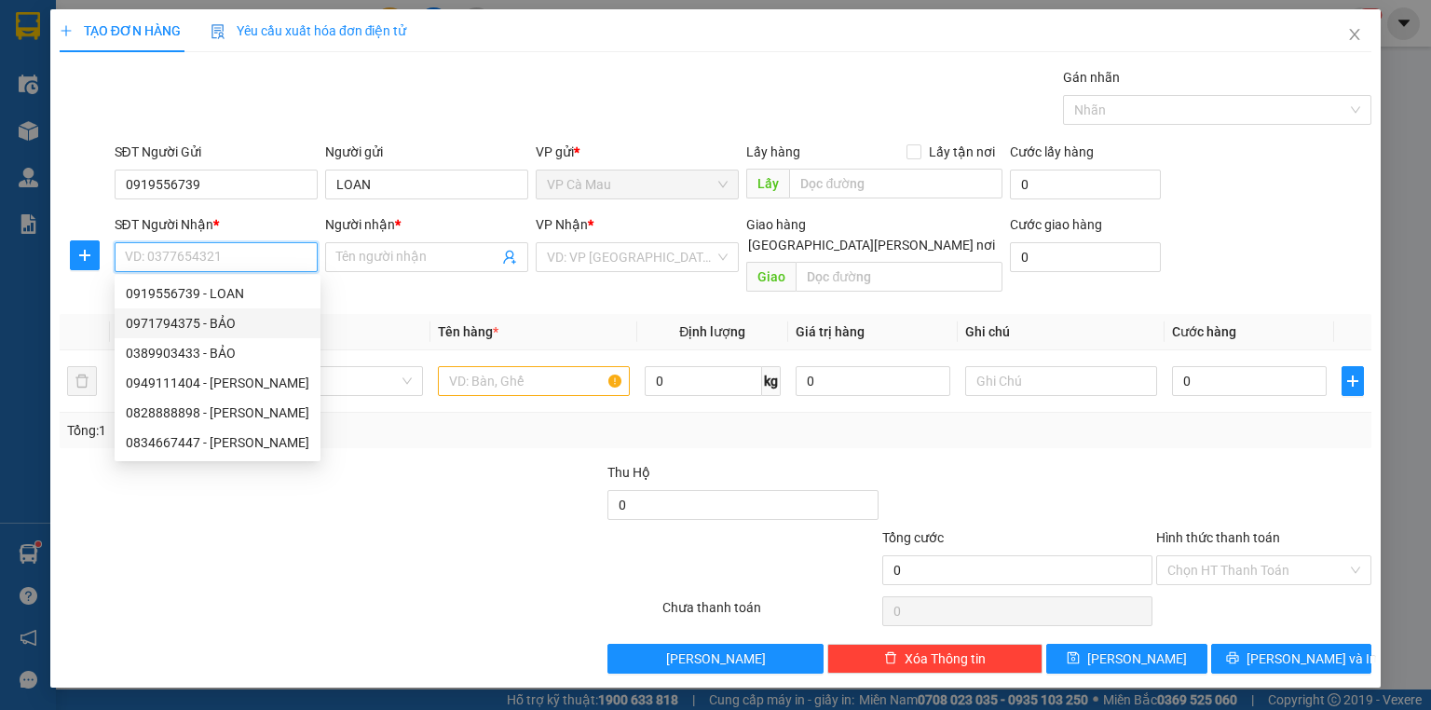
click at [252, 319] on div "0971794375 - BẢO" at bounding box center [218, 323] width 184 height 21
type input "0971794375"
type input "BẢO"
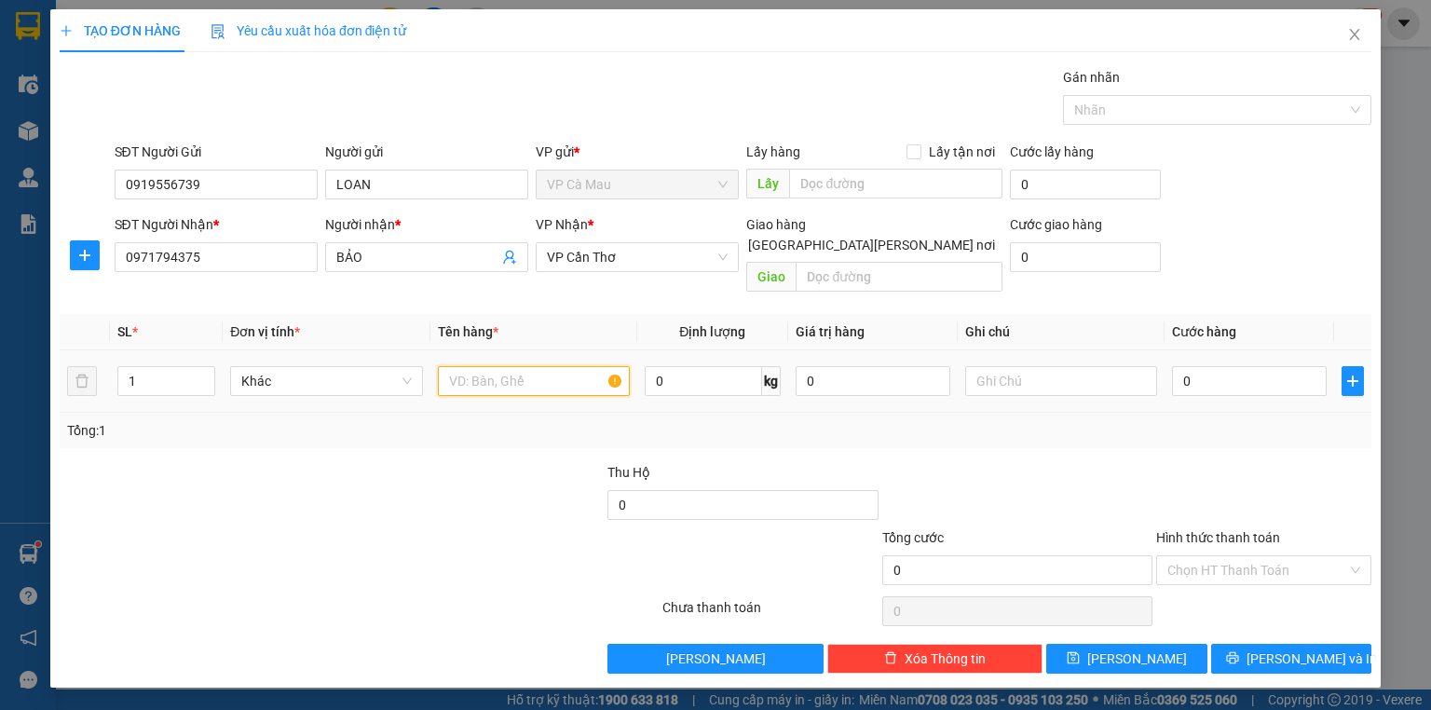
click at [505, 366] on input "text" at bounding box center [534, 381] width 192 height 30
click at [469, 366] on input "text" at bounding box center [534, 381] width 192 height 30
type input "BỌC"
click at [1257, 366] on input "0" at bounding box center [1249, 381] width 155 height 30
type input "+3"
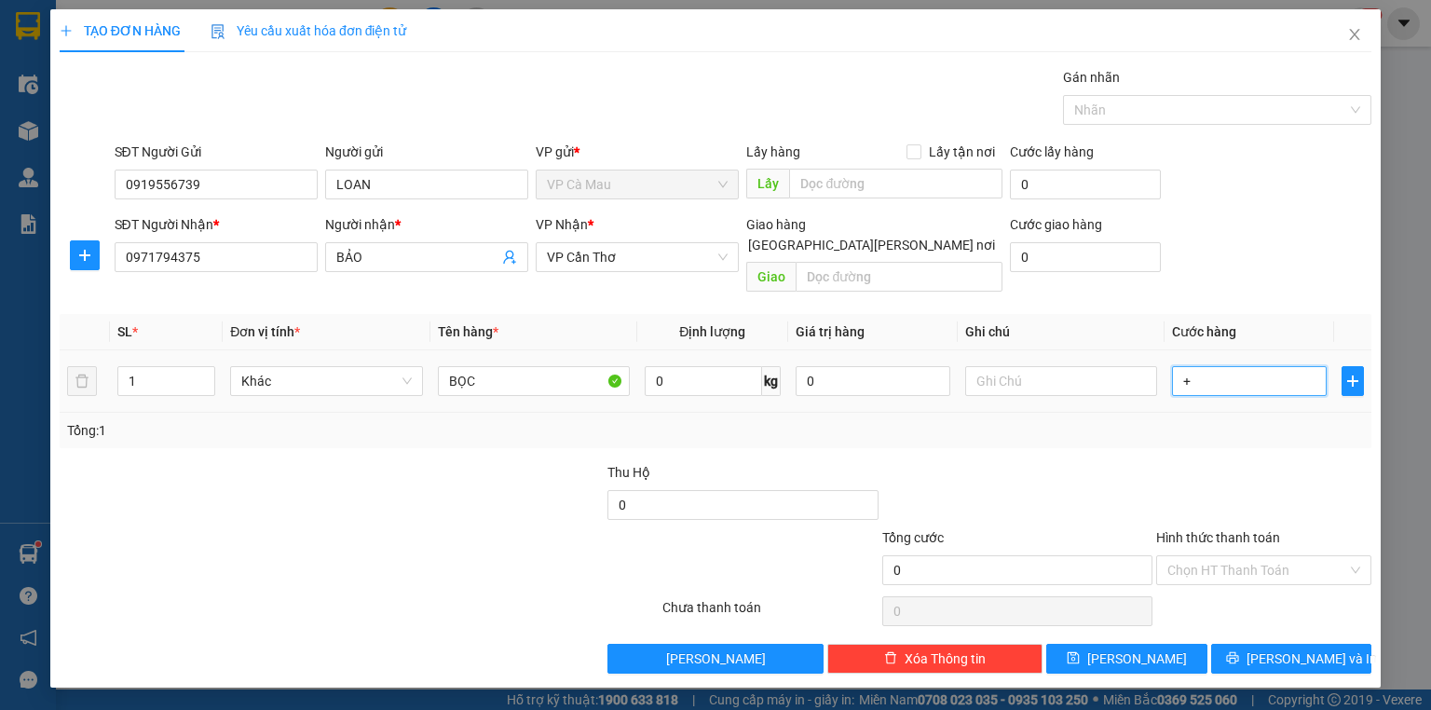
type input "3"
type input "+30"
type input "30"
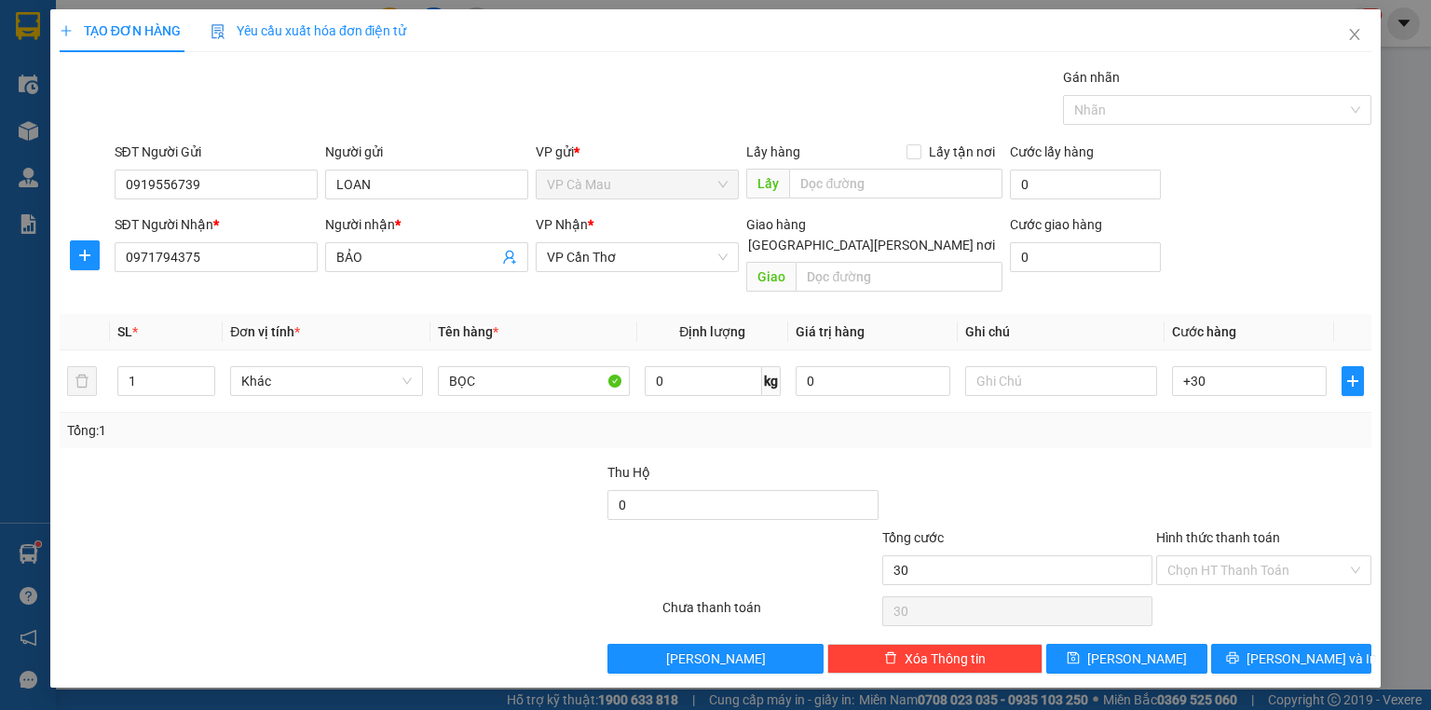
click at [1240, 420] on div "Tổng: 1" at bounding box center [715, 430] width 1297 height 21
type input "30.000"
click at [1269, 563] on div "Hình thức thanh toán Chọn HT Thanh Toán" at bounding box center [1263, 559] width 215 height 65
click at [1258, 568] on div "Hình thức thanh toán Chọn HT Thanh Toán" at bounding box center [1263, 559] width 215 height 65
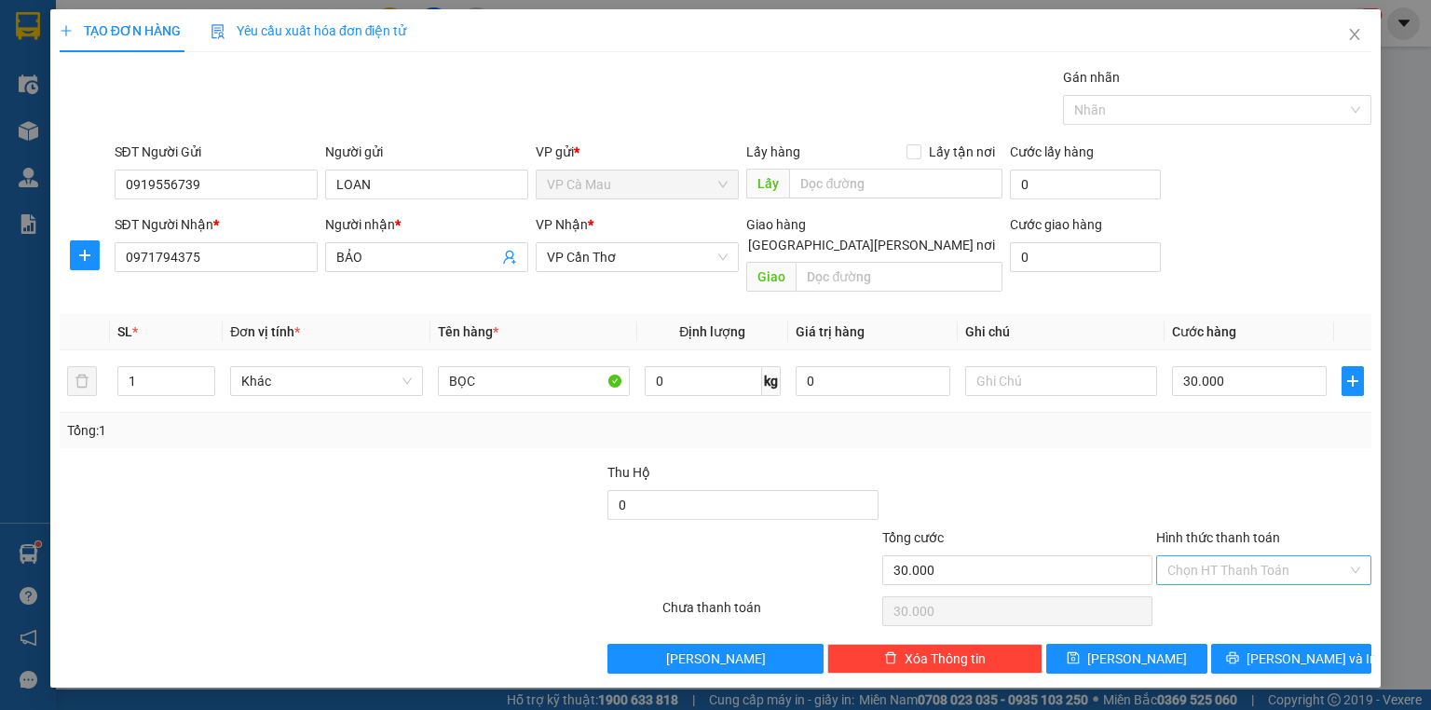
click at [1258, 556] on input "Hình thức thanh toán" at bounding box center [1258, 570] width 180 height 28
click at [1253, 582] on div "Tại văn phòng" at bounding box center [1264, 585] width 193 height 21
type input "0"
click at [1267, 646] on button "[PERSON_NAME] và In" at bounding box center [1291, 659] width 161 height 30
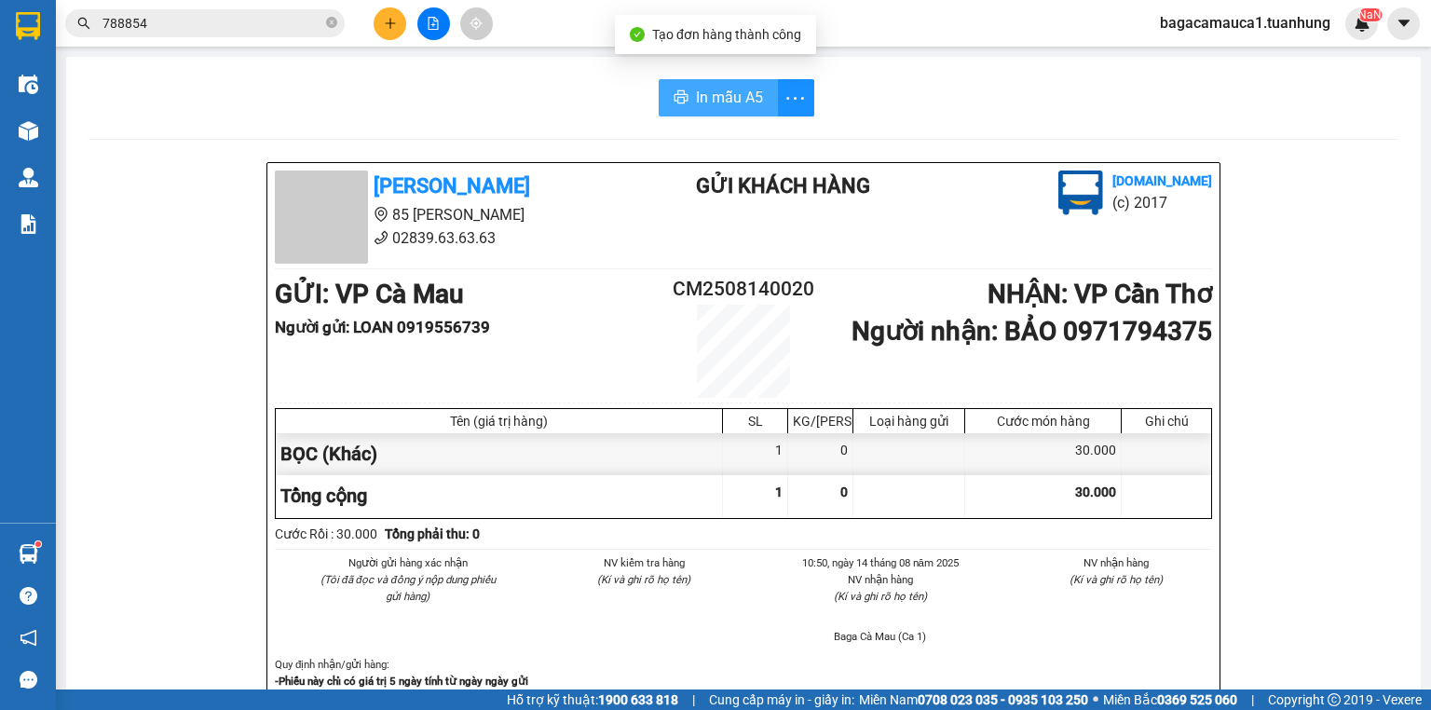
click at [723, 107] on span "In mẫu A5" at bounding box center [729, 97] width 67 height 23
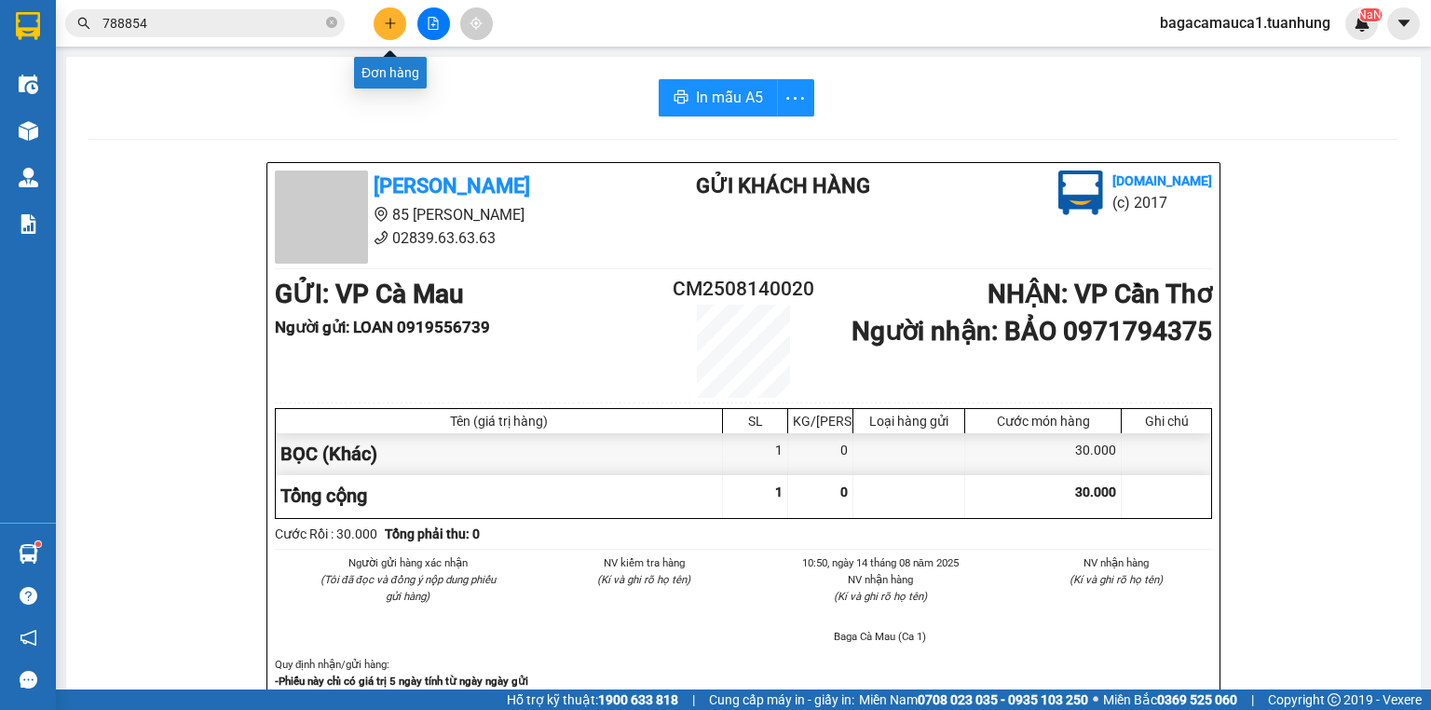
click at [395, 26] on icon "plus" at bounding box center [390, 23] width 13 height 13
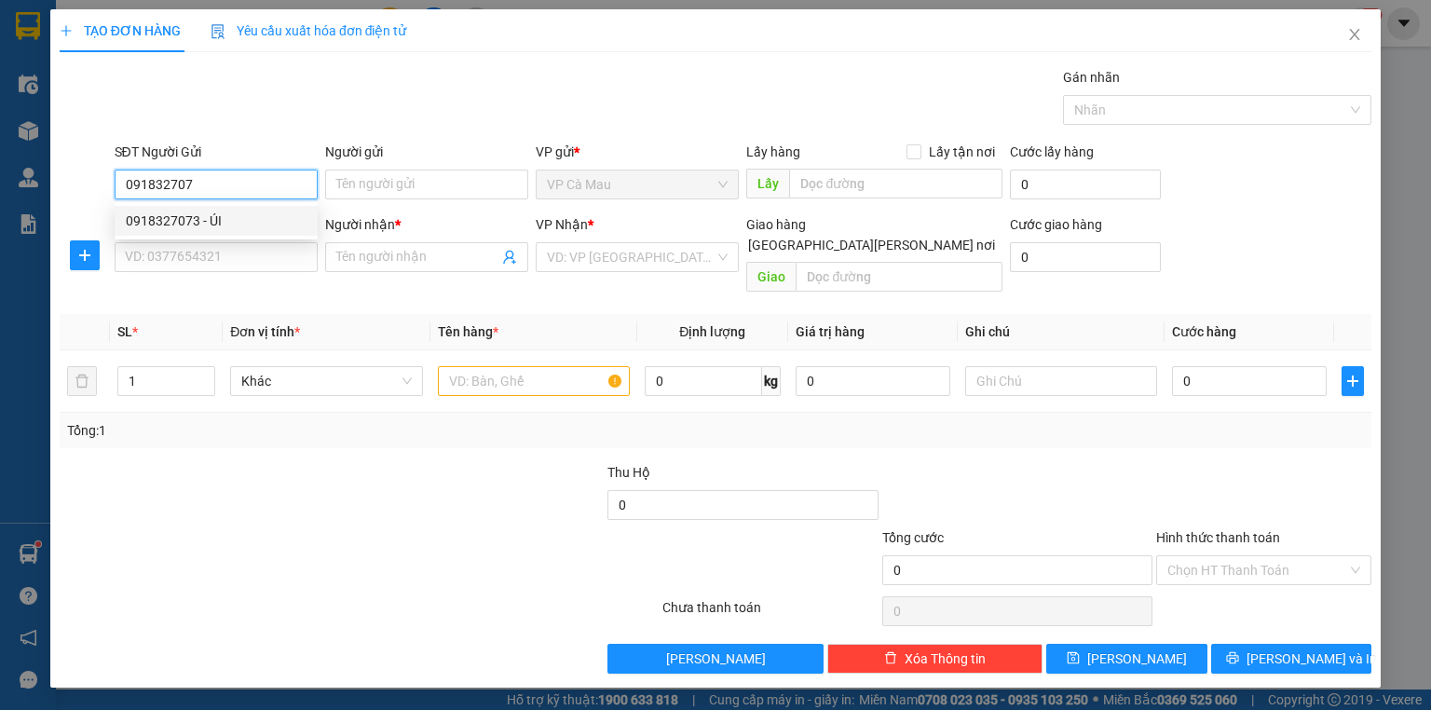
click at [238, 209] on div "0918327073 - ÚI" at bounding box center [216, 221] width 203 height 30
type input "0918327073"
type input "ÚI"
type input "0918327073"
click at [245, 246] on input "SĐT Người Nhận *" at bounding box center [216, 257] width 203 height 30
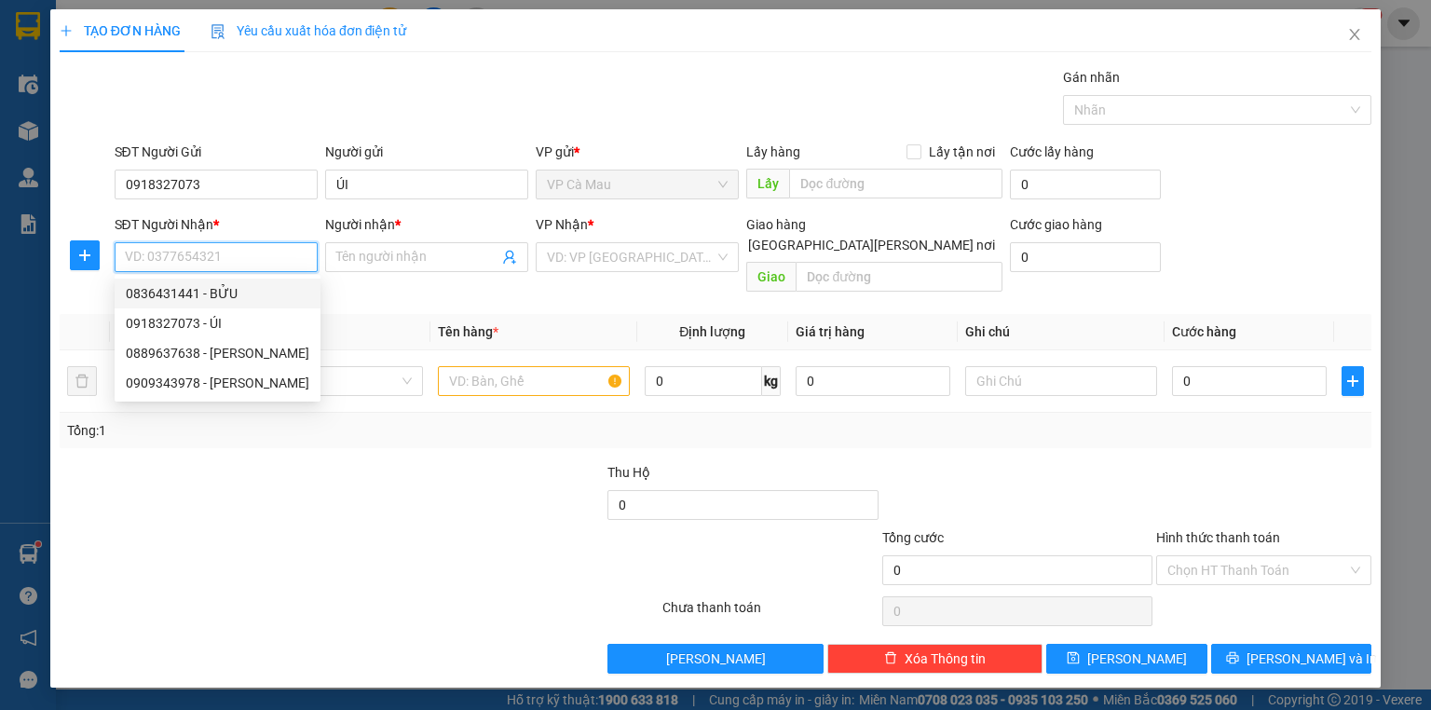
click at [262, 284] on div "0836431441 - BỬU" at bounding box center [218, 293] width 184 height 21
type input "0836431441"
type input "BỬU"
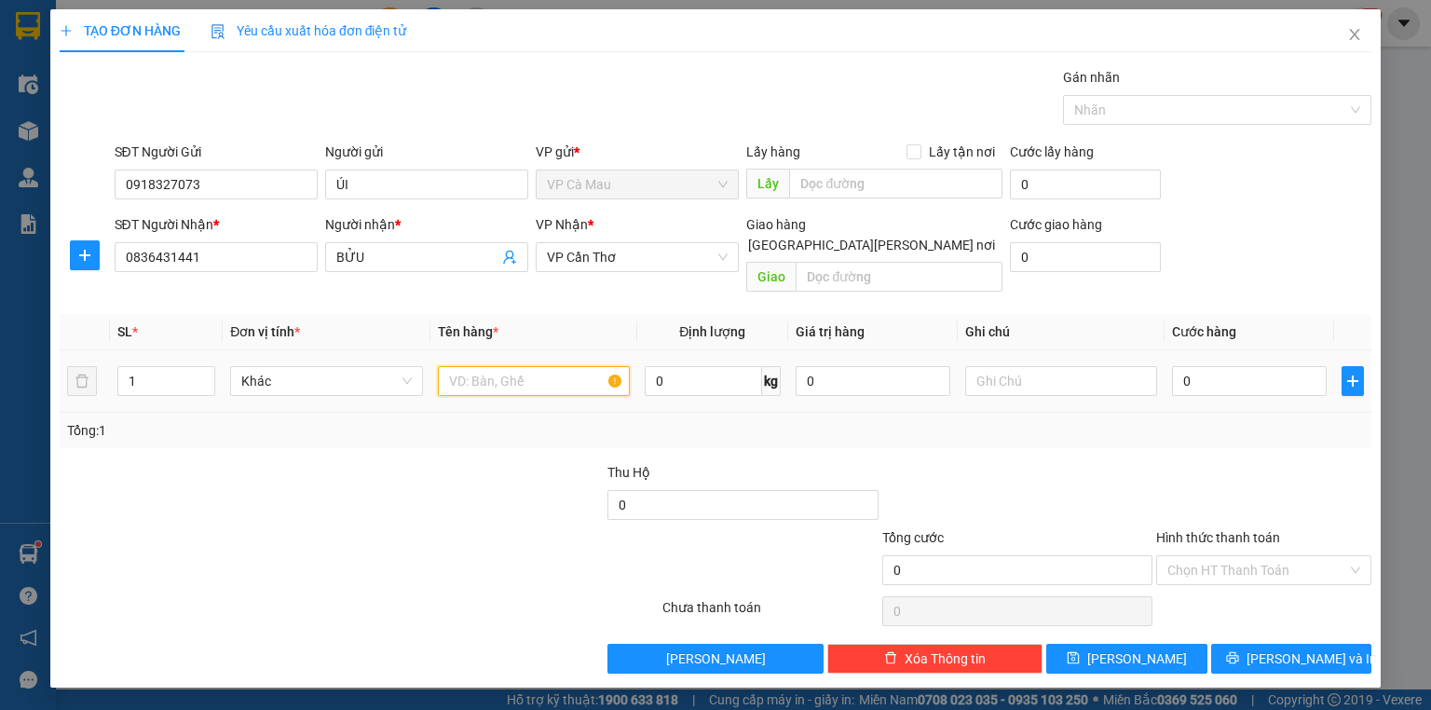
click at [461, 366] on input "text" at bounding box center [534, 381] width 192 height 30
type input "HỘP"
click at [1211, 366] on input "0" at bounding box center [1249, 381] width 155 height 30
type input "+3"
type input "3"
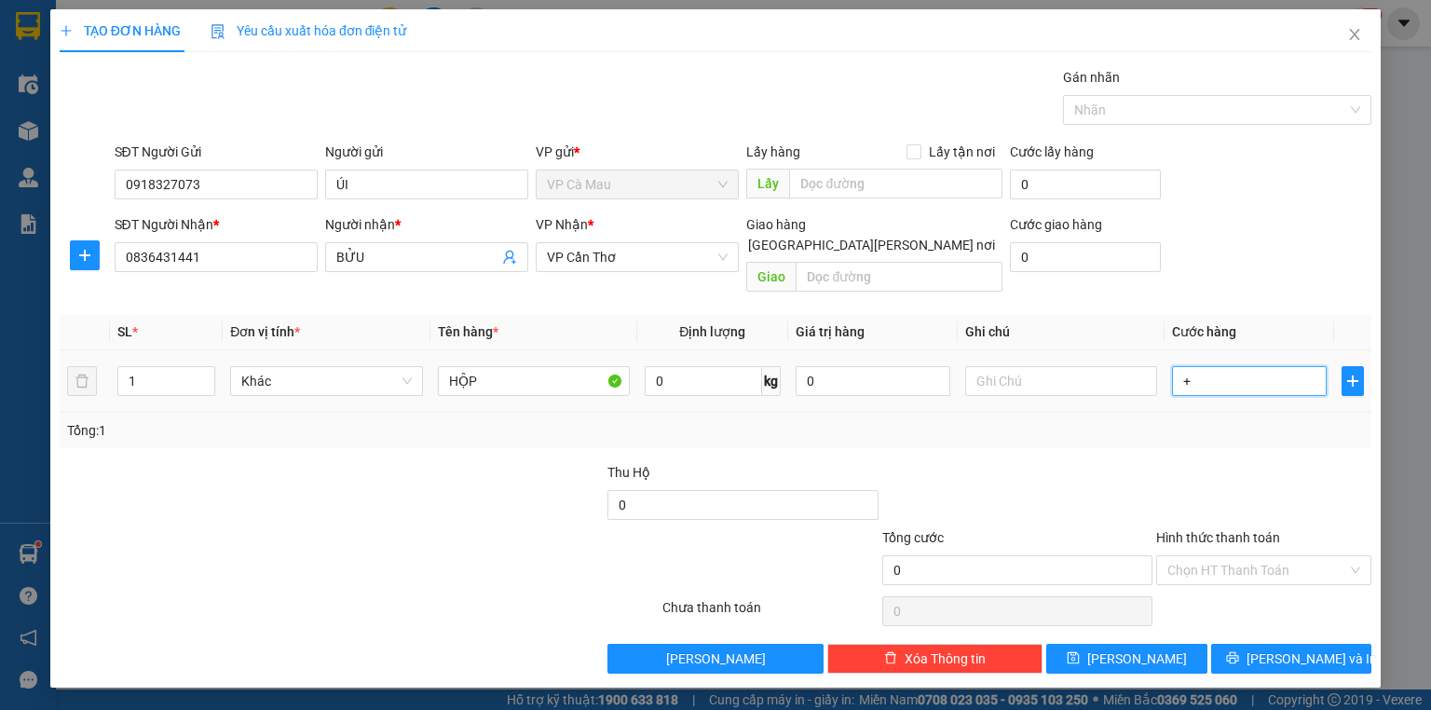
type input "3"
type input "+30"
type input "30"
type input "30.000"
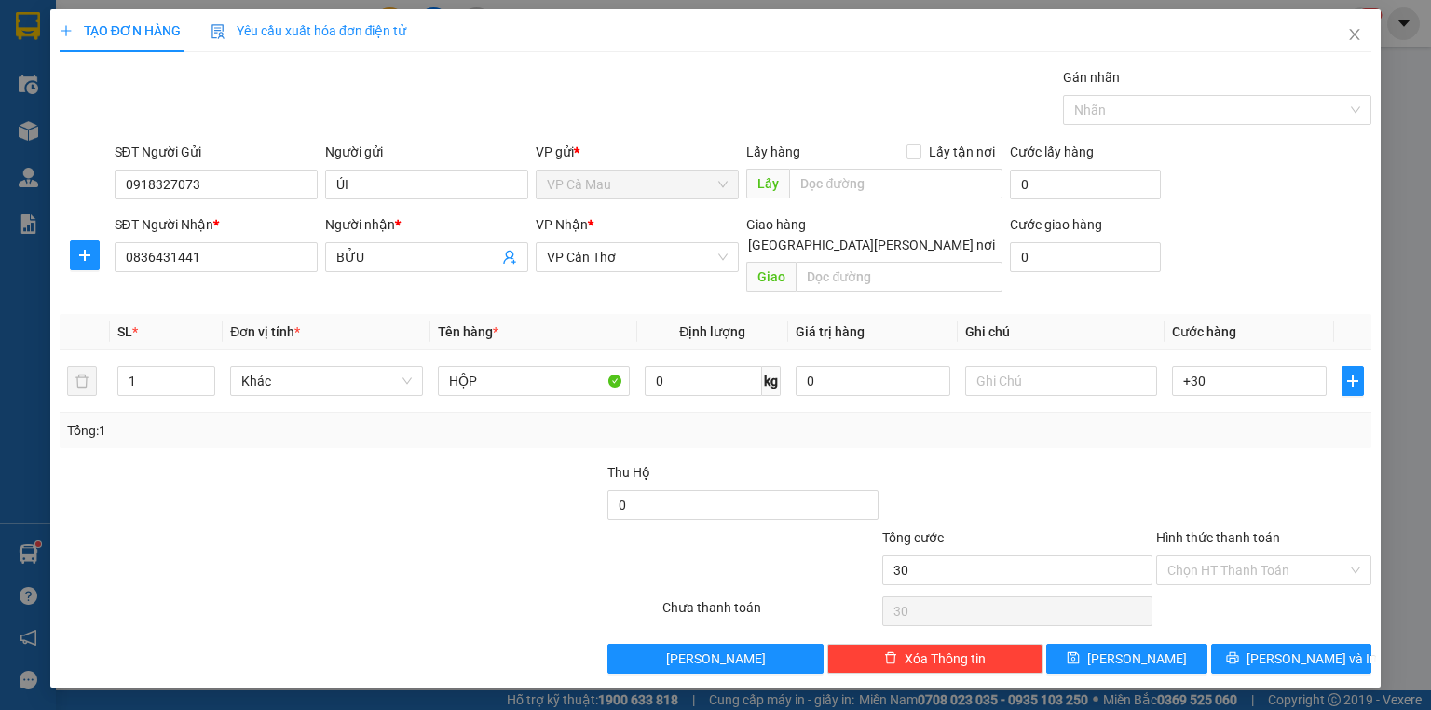
type input "30.000"
click at [1247, 477] on div at bounding box center [1264, 494] width 219 height 65
click at [1251, 556] on input "Hình thức thanh toán" at bounding box center [1258, 570] width 180 height 28
click at [1238, 570] on div "Tại văn phòng" at bounding box center [1263, 585] width 215 height 30
type input "0"
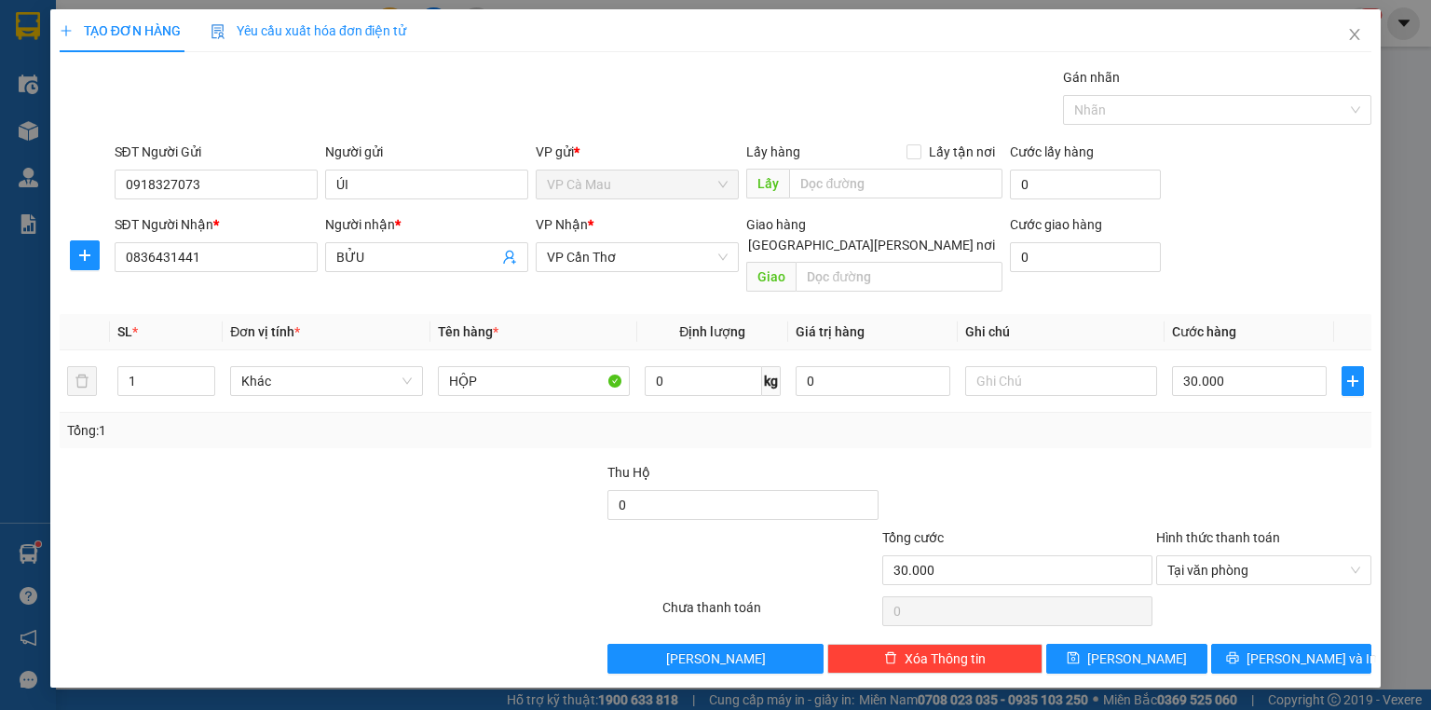
click at [1249, 620] on div "Transit Pickup Surcharge Ids Transit Deliver Surcharge Ids Transit Deliver Surc…" at bounding box center [716, 370] width 1312 height 607
click at [1248, 644] on button "[PERSON_NAME] và In" at bounding box center [1291, 659] width 161 height 30
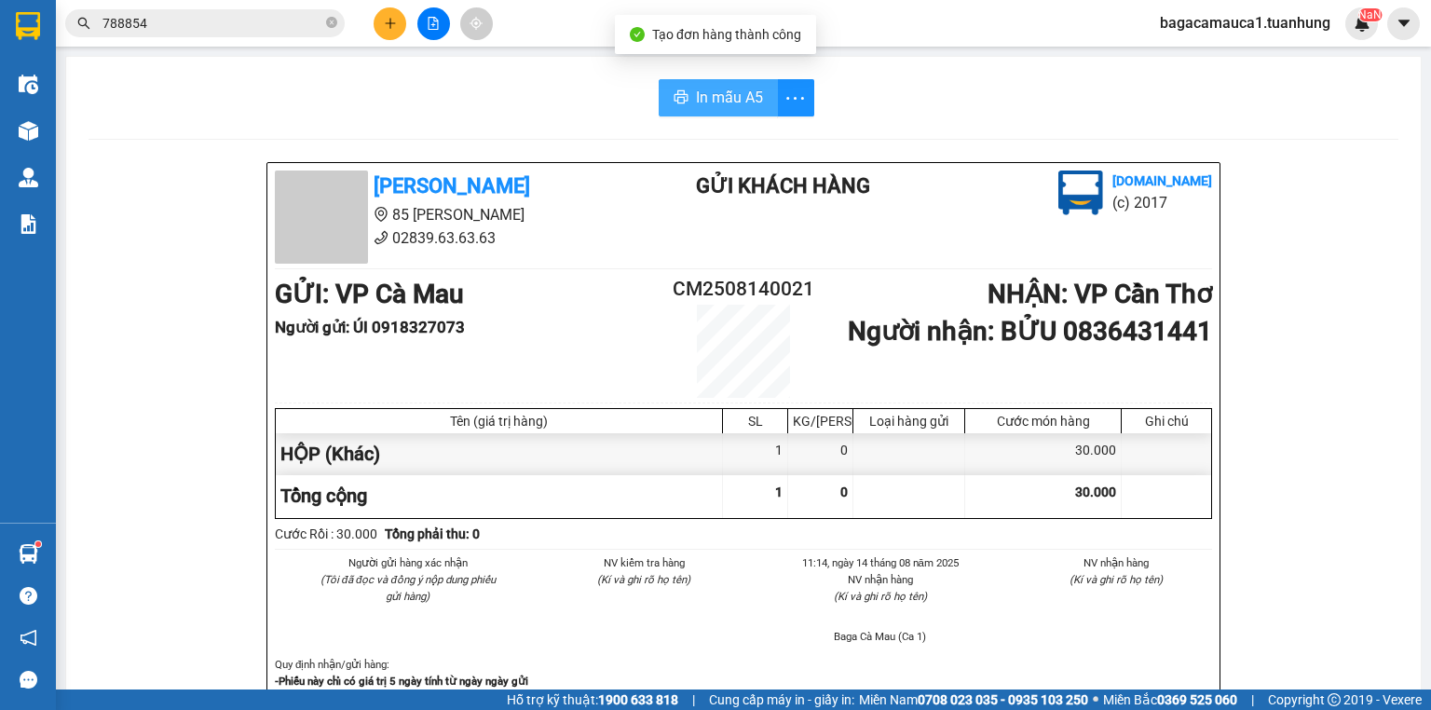
click at [745, 93] on span "In mẫu A5" at bounding box center [729, 97] width 67 height 23
